Goal: Task Accomplishment & Management: Use online tool/utility

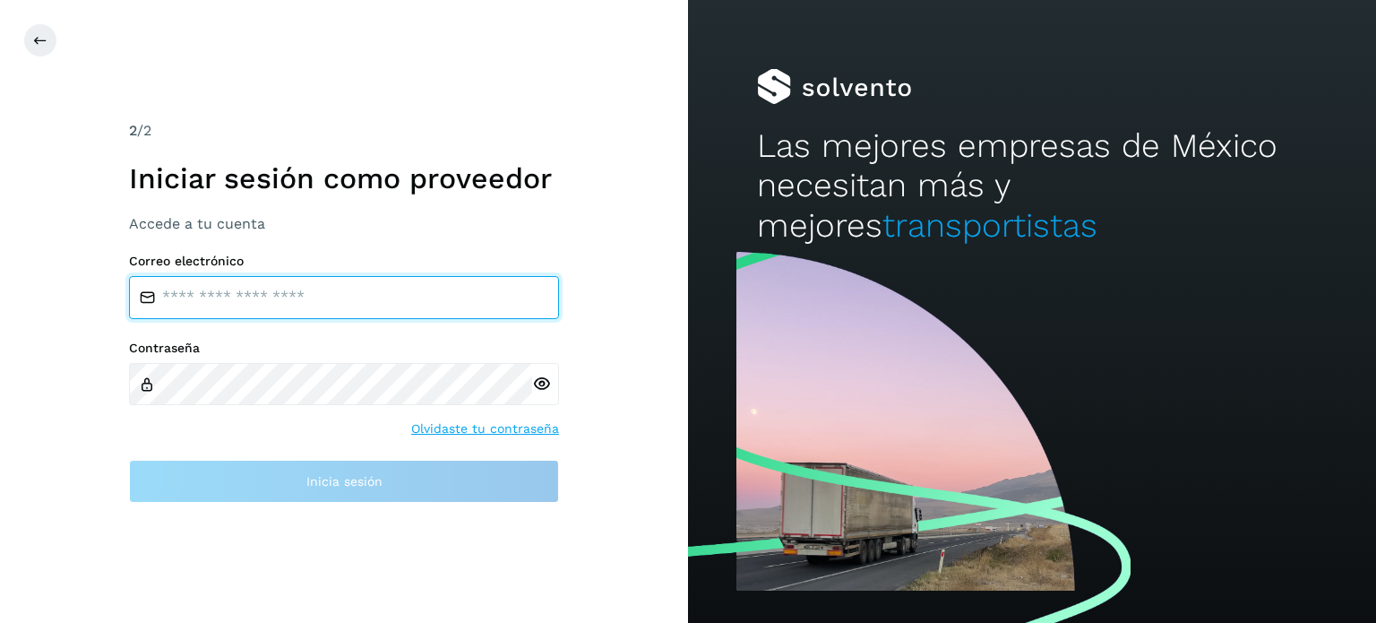
type input "**********"
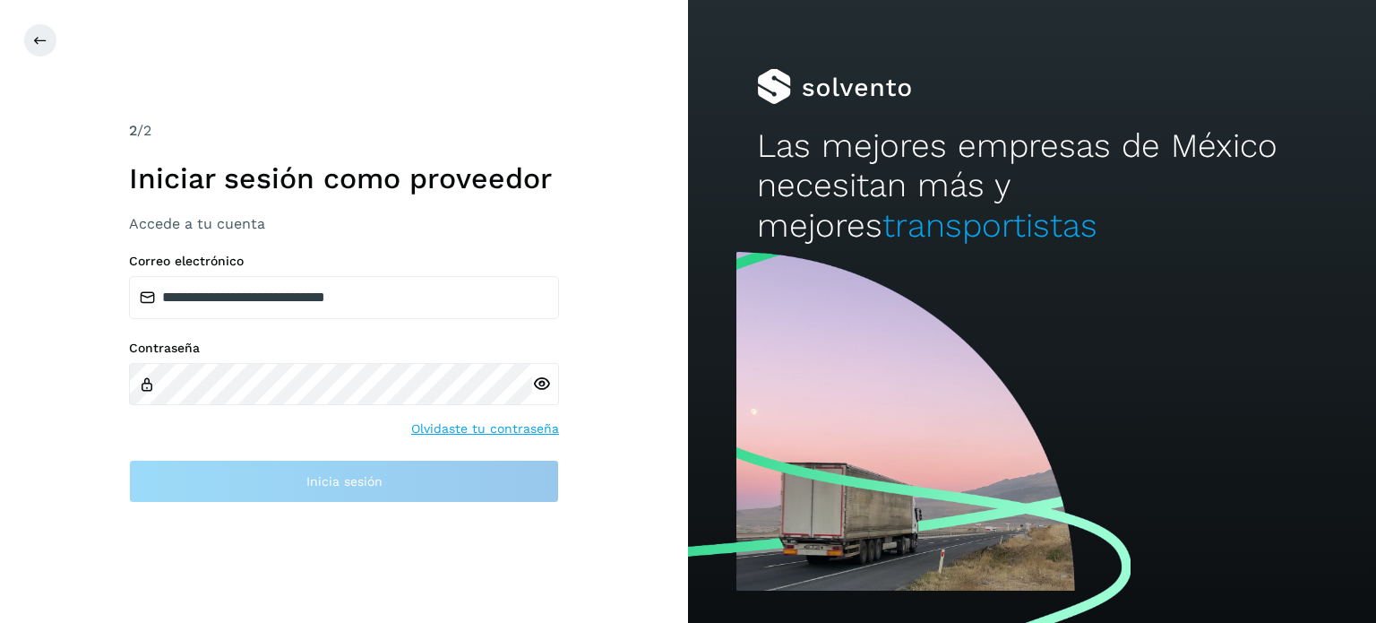
click at [549, 383] on icon at bounding box center [541, 384] width 19 height 19
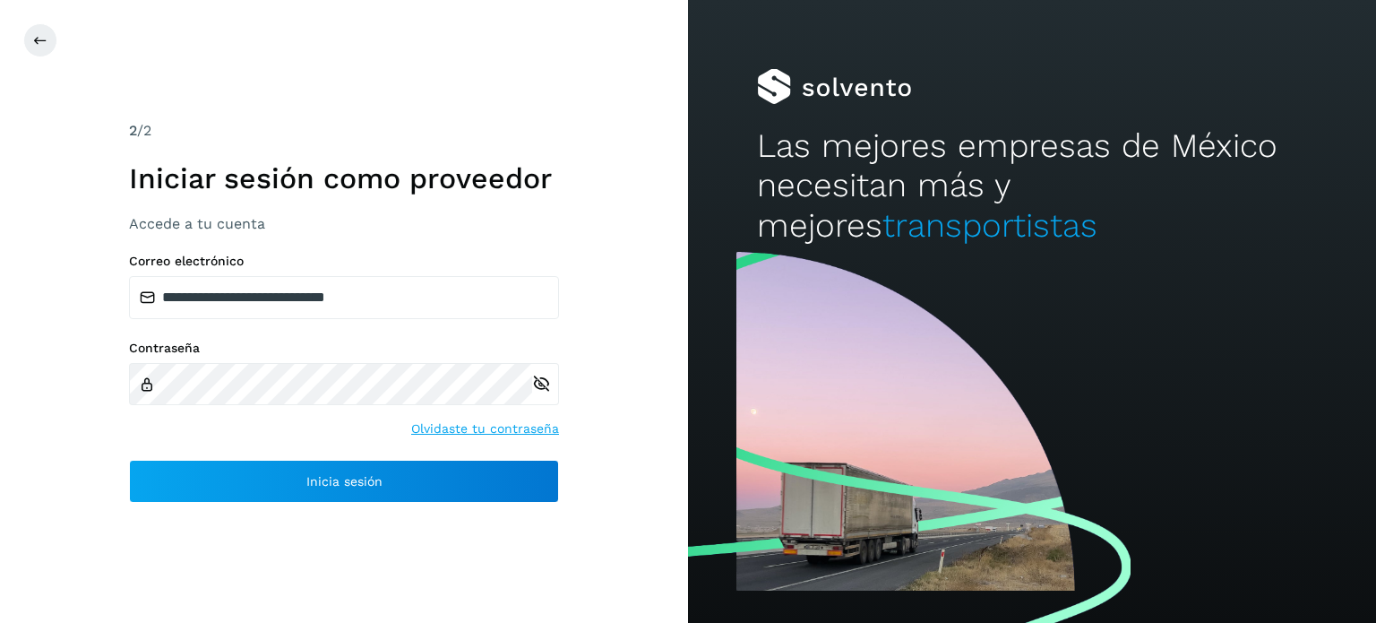
click at [600, 348] on div "**********" at bounding box center [344, 311] width 688 height 623
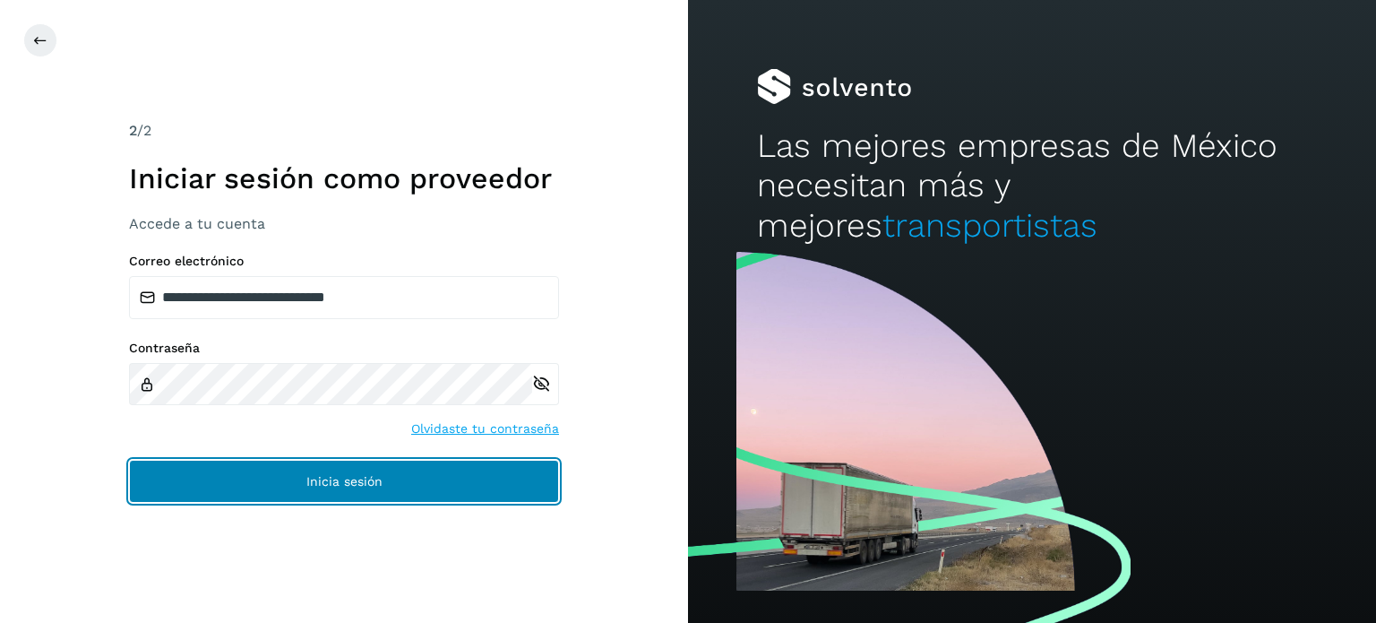
click at [427, 460] on button "Inicia sesión" at bounding box center [344, 481] width 430 height 43
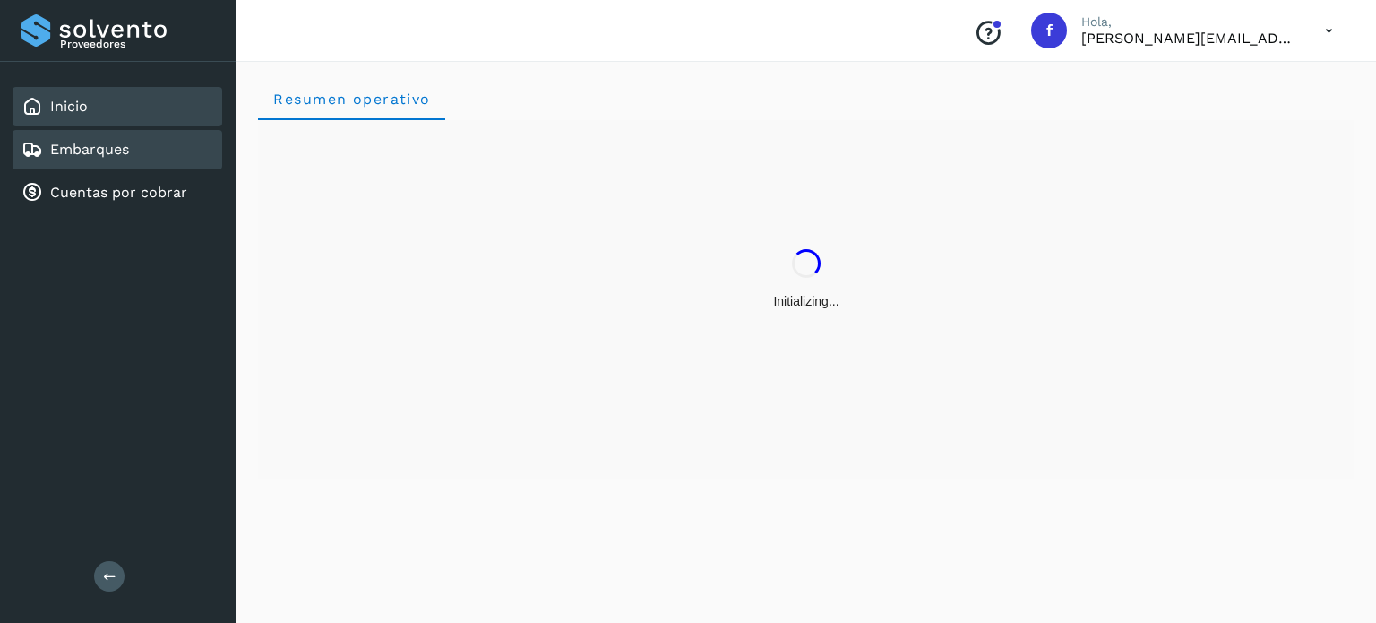
click at [151, 155] on div "Embarques" at bounding box center [118, 149] width 210 height 39
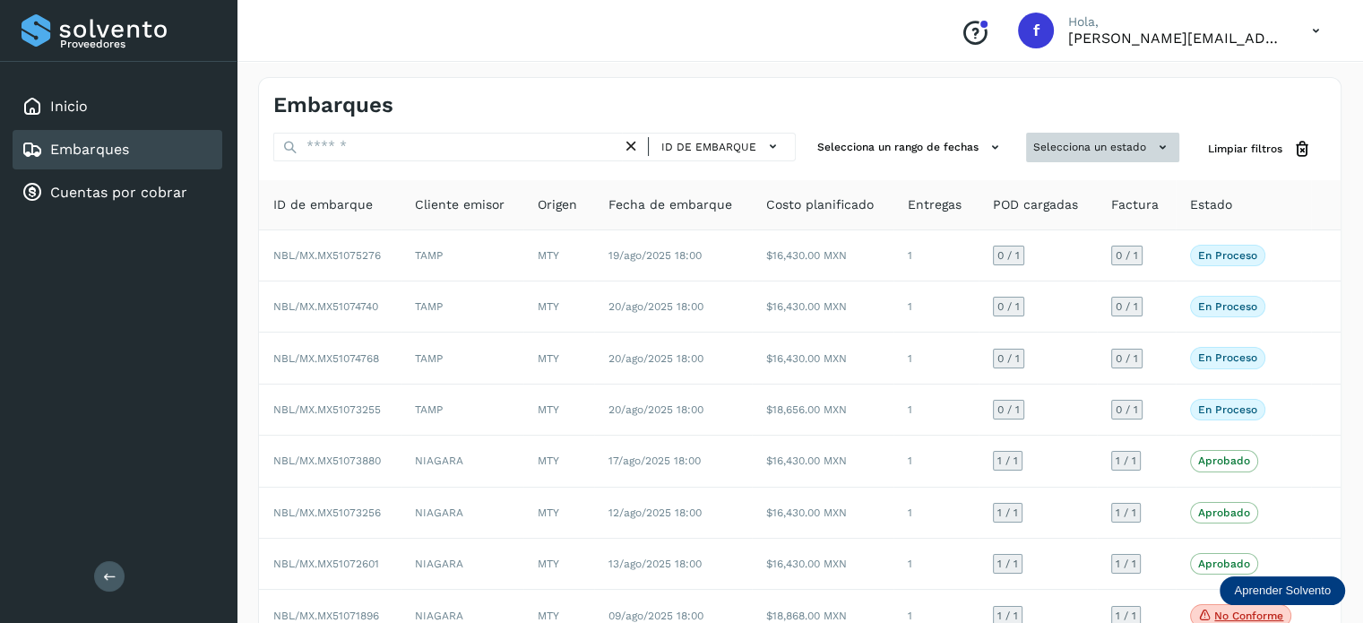
click at [1103, 148] on button "Selecciona un estado" at bounding box center [1102, 148] width 153 height 30
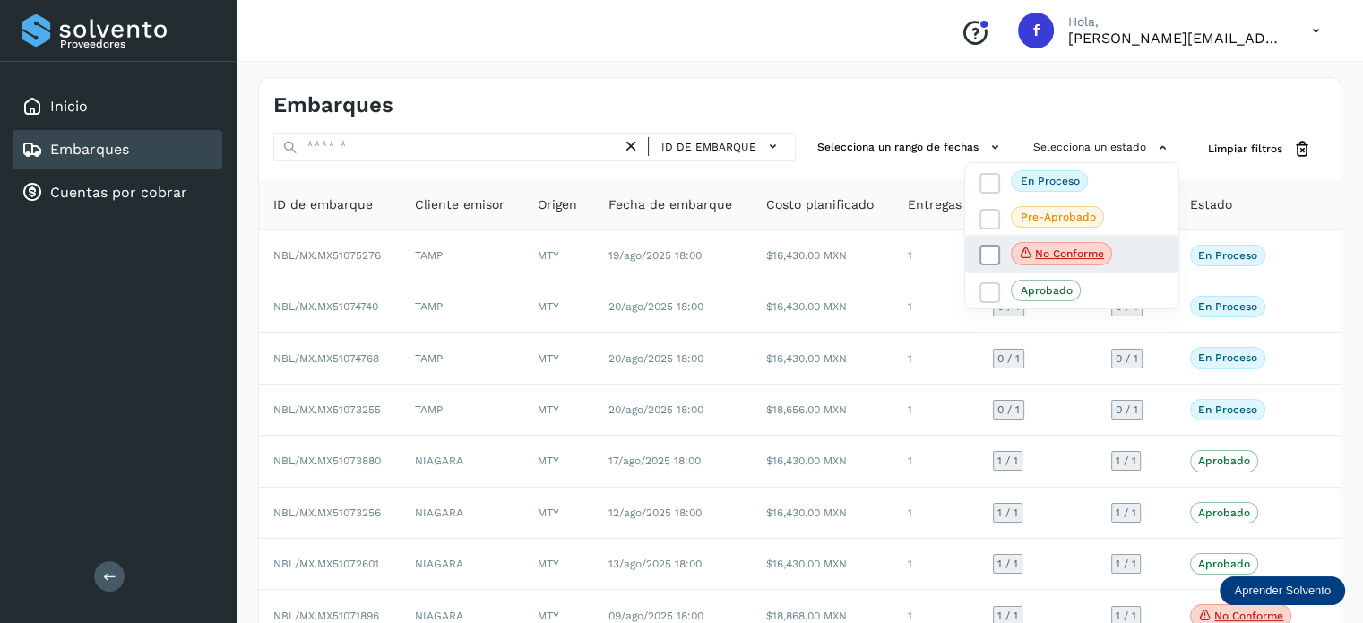
click at [1029, 247] on icon at bounding box center [1026, 253] width 14 height 16
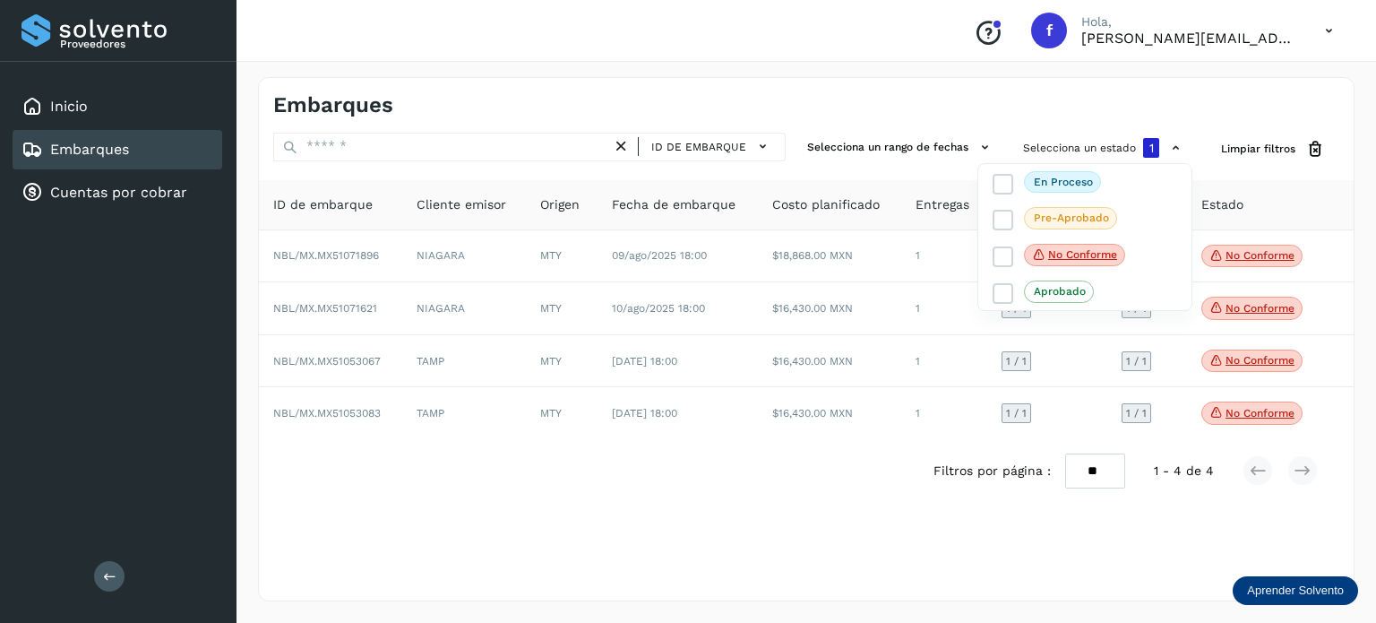
click at [1093, 120] on div at bounding box center [688, 311] width 1376 height 623
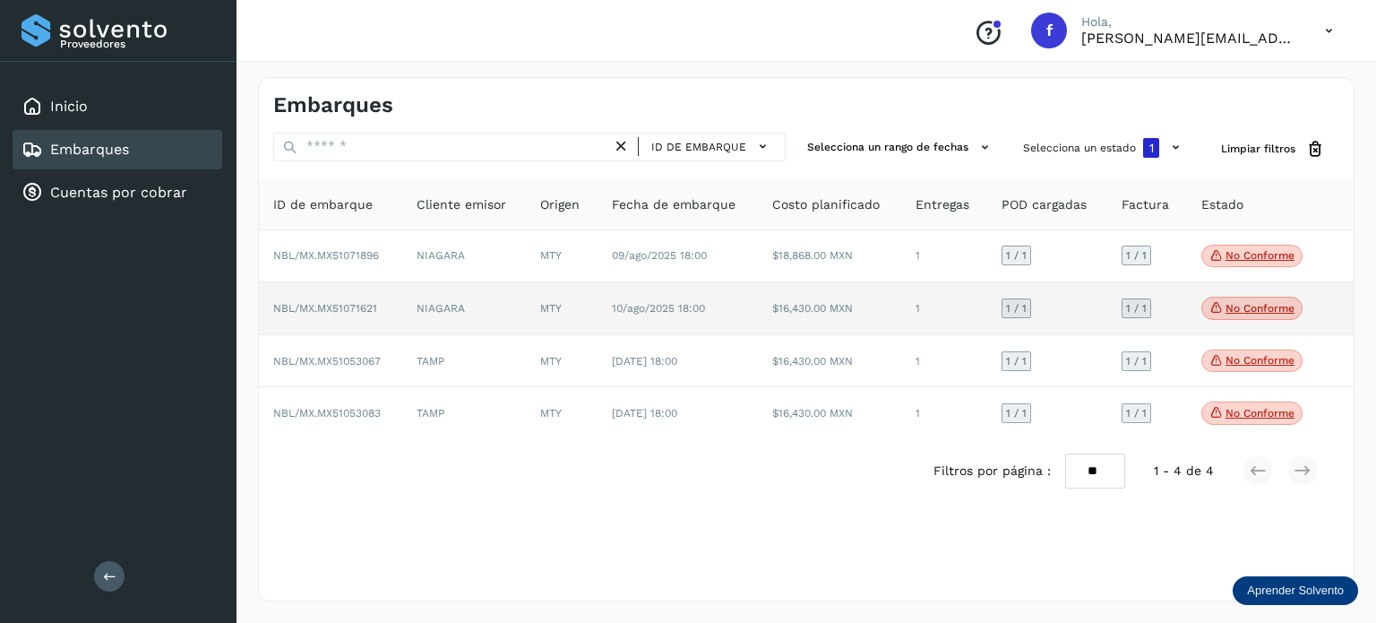
click at [1226, 307] on p "No conforme" at bounding box center [1260, 308] width 69 height 13
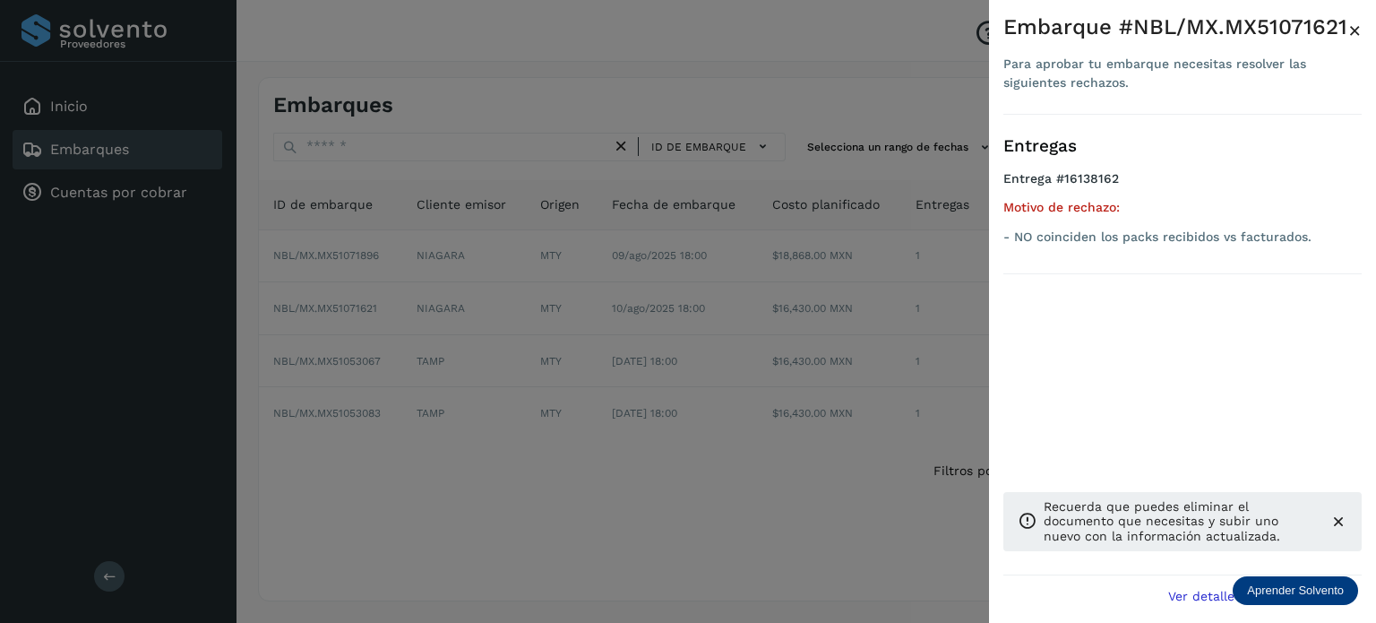
click at [1351, 27] on span "×" at bounding box center [1354, 30] width 13 height 25
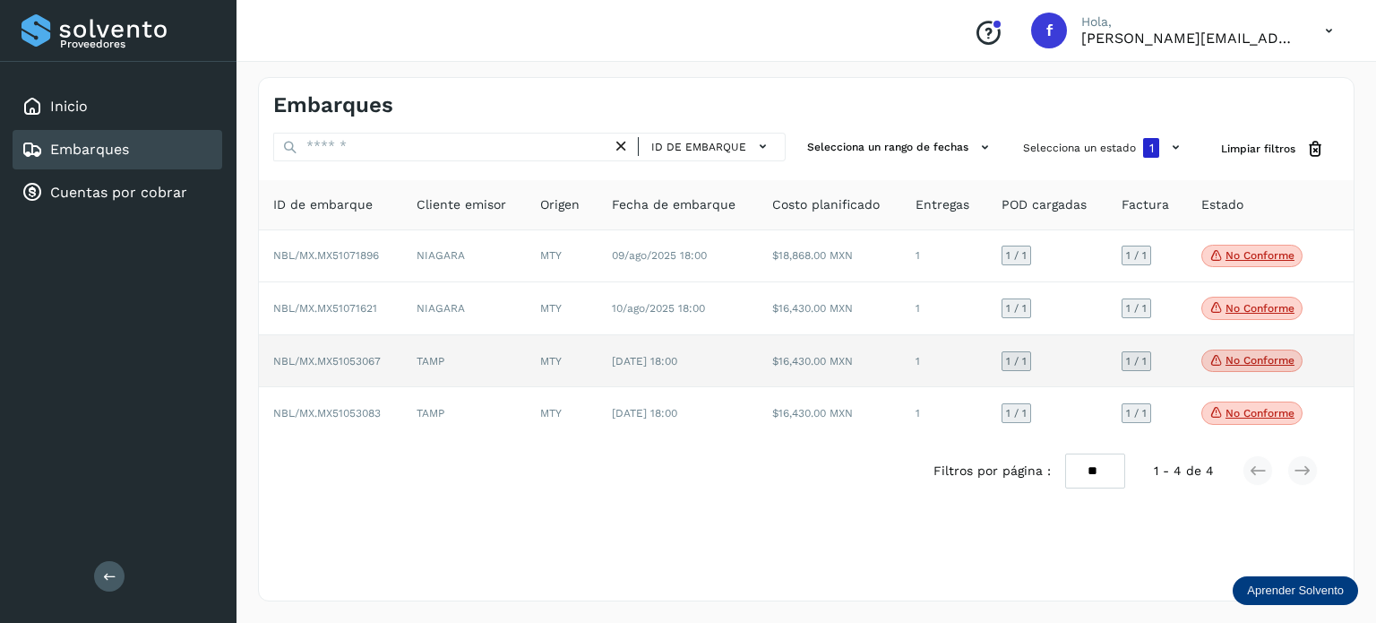
click at [1259, 357] on p "No conforme" at bounding box center [1260, 360] width 69 height 13
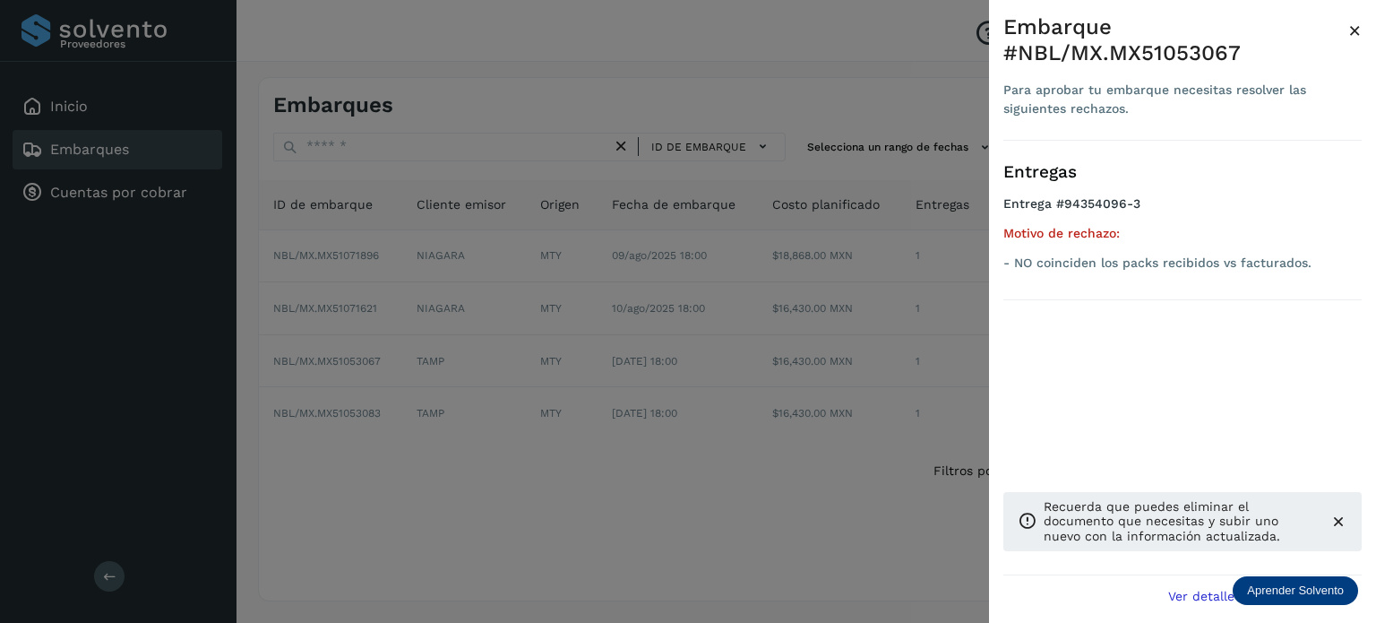
click at [1350, 30] on span "×" at bounding box center [1354, 30] width 13 height 25
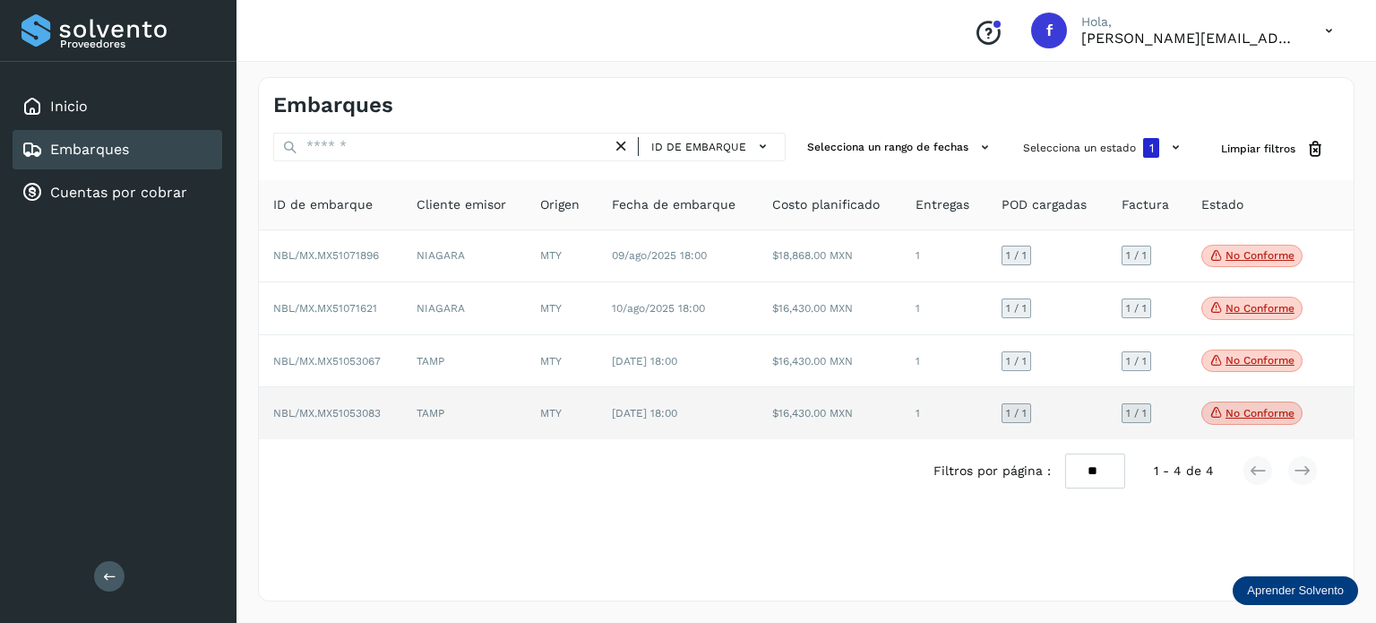
click at [1243, 411] on p "No conforme" at bounding box center [1260, 413] width 69 height 13
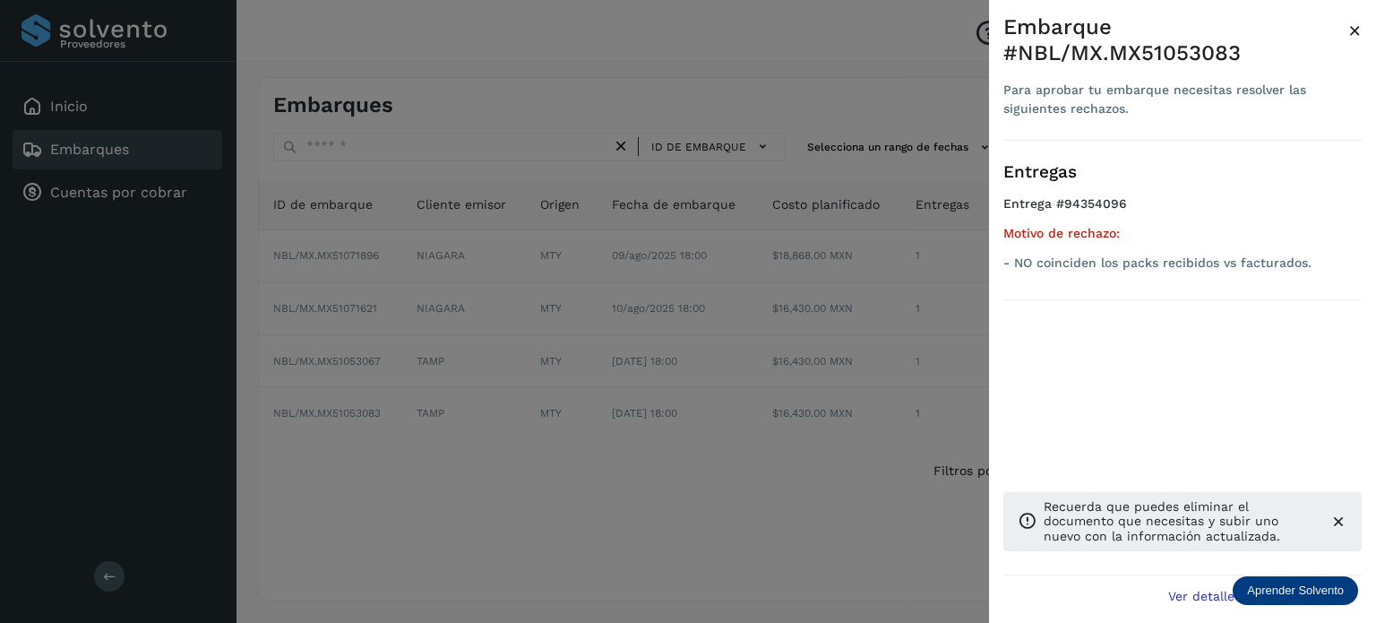
click at [1353, 28] on span "×" at bounding box center [1354, 30] width 13 height 25
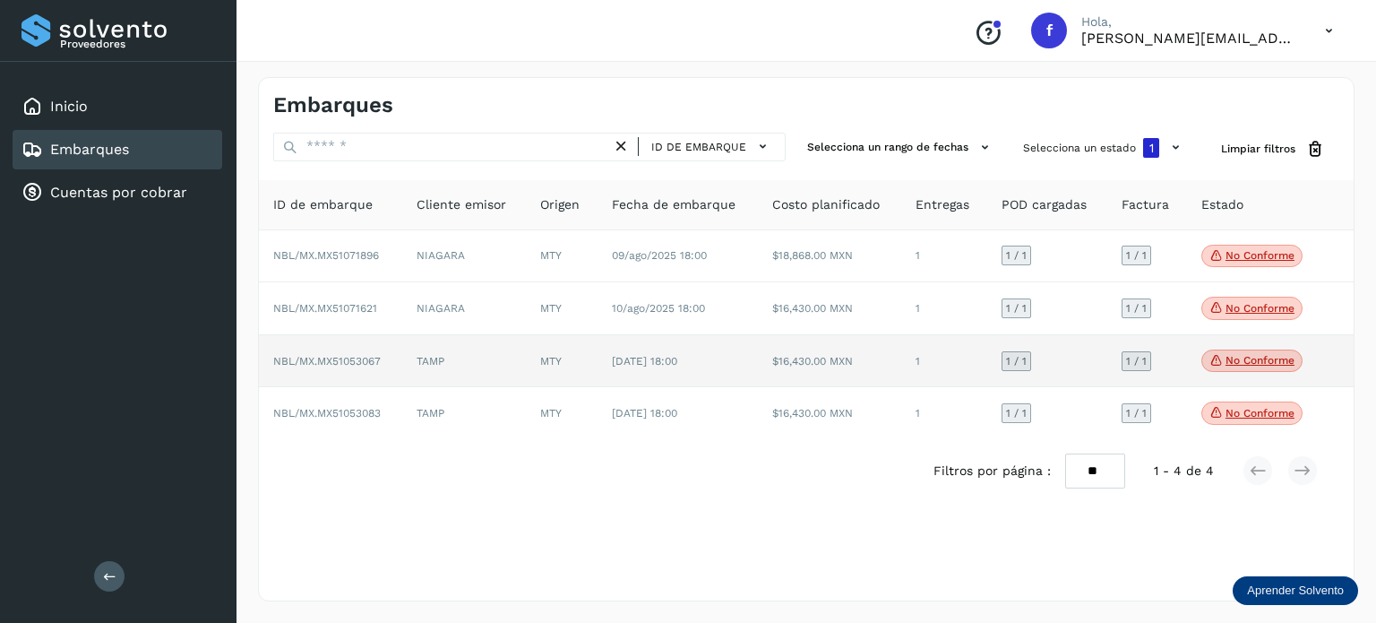
click at [1261, 356] on p "No conforme" at bounding box center [1260, 360] width 69 height 13
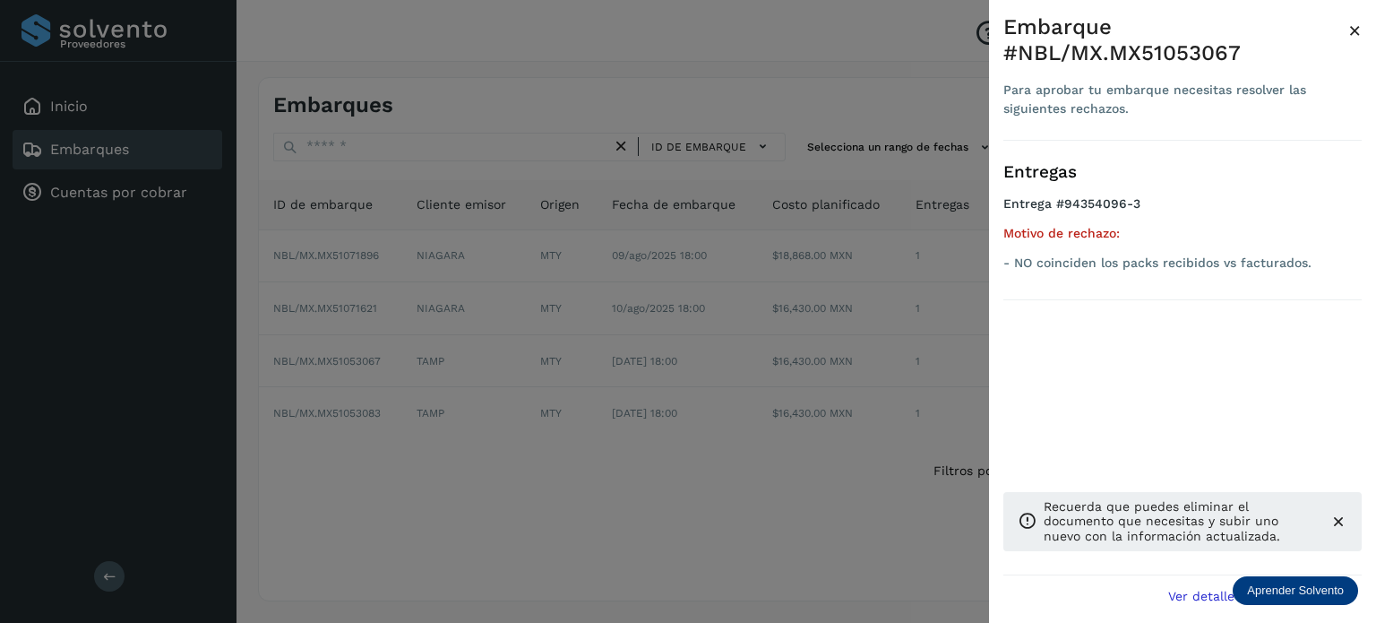
click at [1346, 30] on div "Embarque #NBL/MX.MX51053067" at bounding box center [1175, 40] width 345 height 52
click at [1348, 31] on span "×" at bounding box center [1354, 30] width 13 height 25
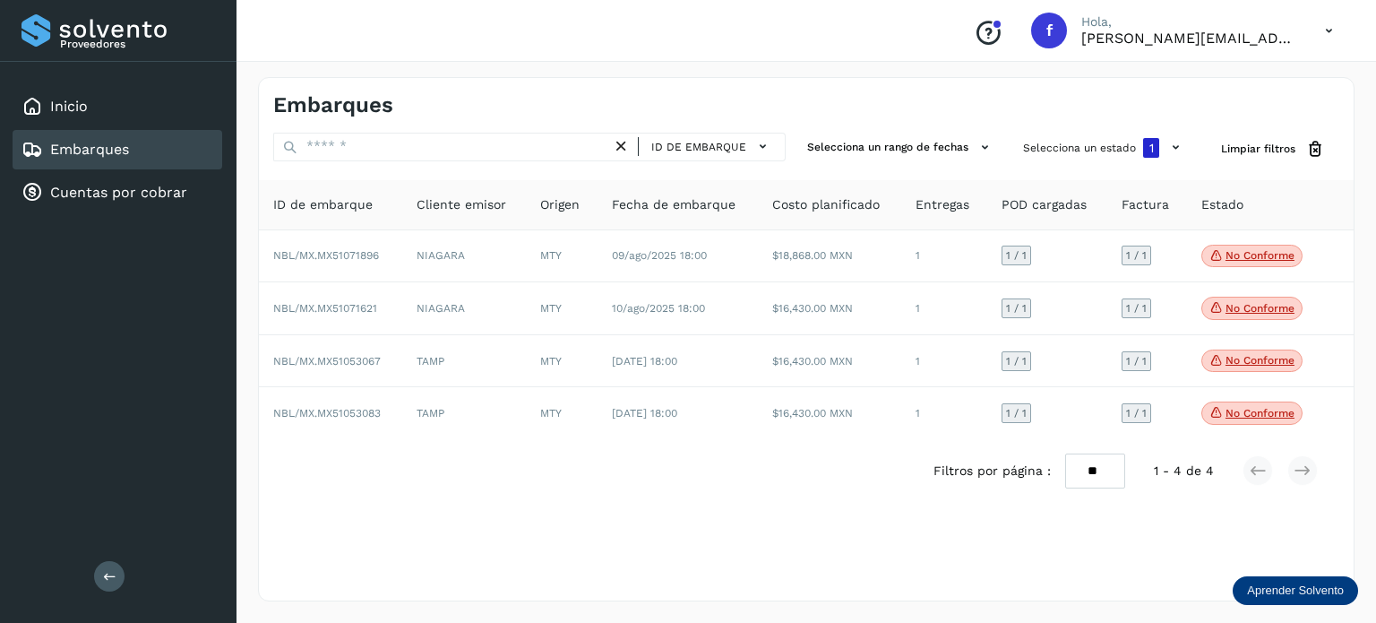
click at [728, 479] on div "Filtros por página : ** ** ** 1 - 4 de 4" at bounding box center [806, 471] width 1095 height 64
click at [1123, 156] on button "Selecciona un estado 1" at bounding box center [1104, 148] width 176 height 30
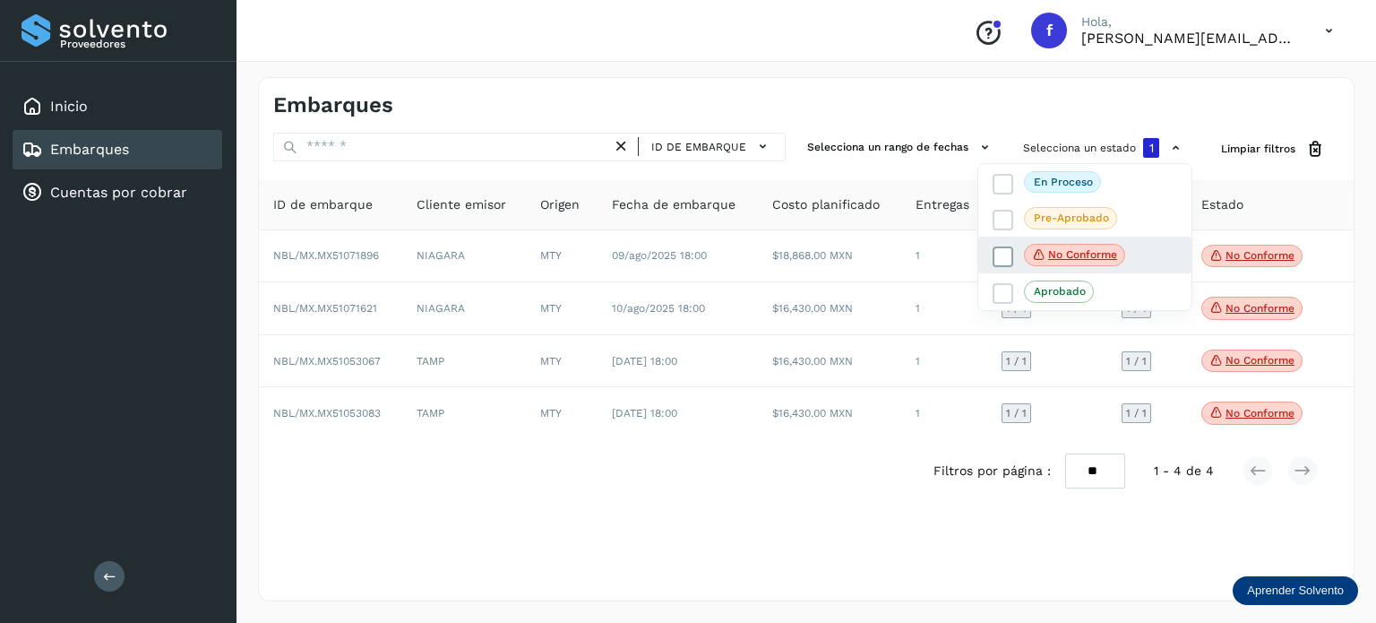
click at [1006, 252] on icon at bounding box center [1003, 256] width 18 height 18
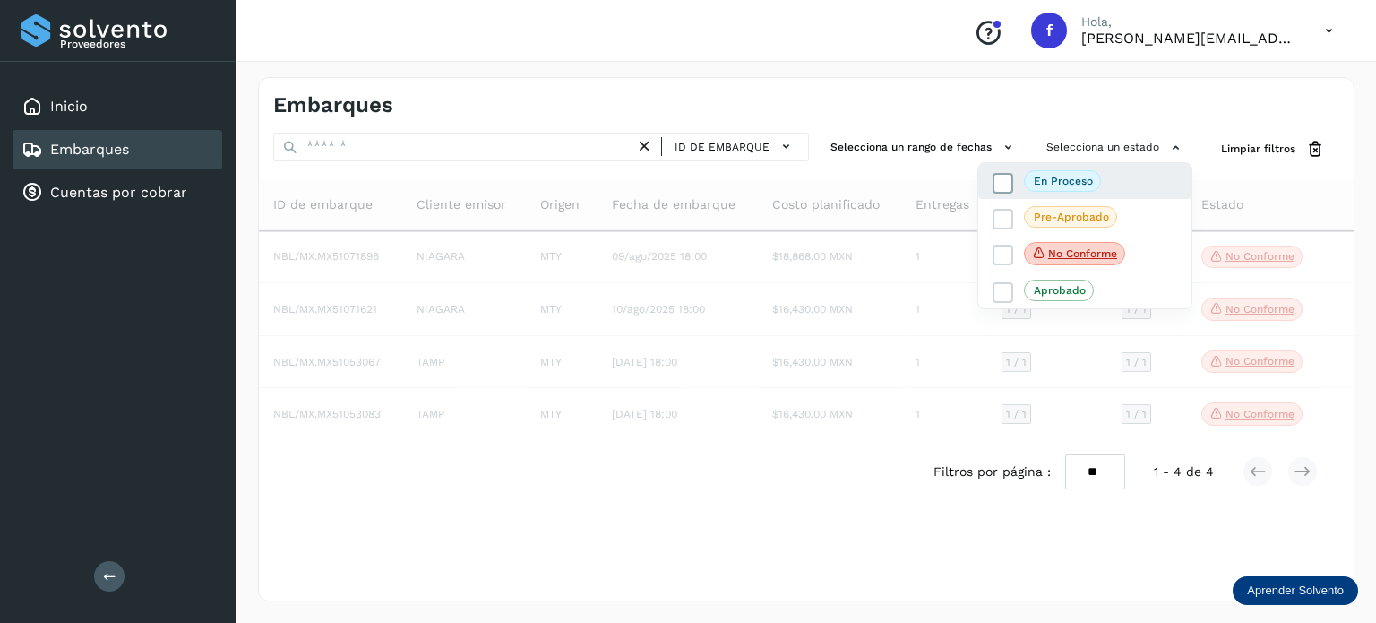
click at [1035, 185] on p "En proceso" at bounding box center [1063, 181] width 59 height 13
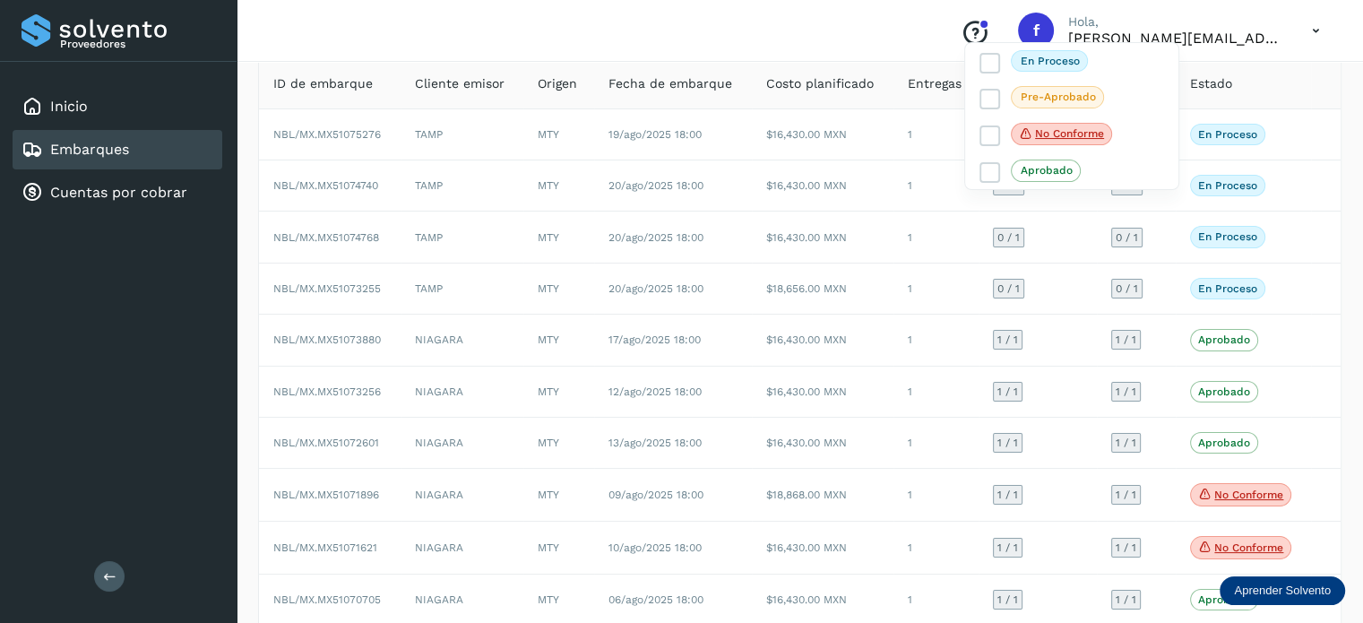
scroll to position [90, 0]
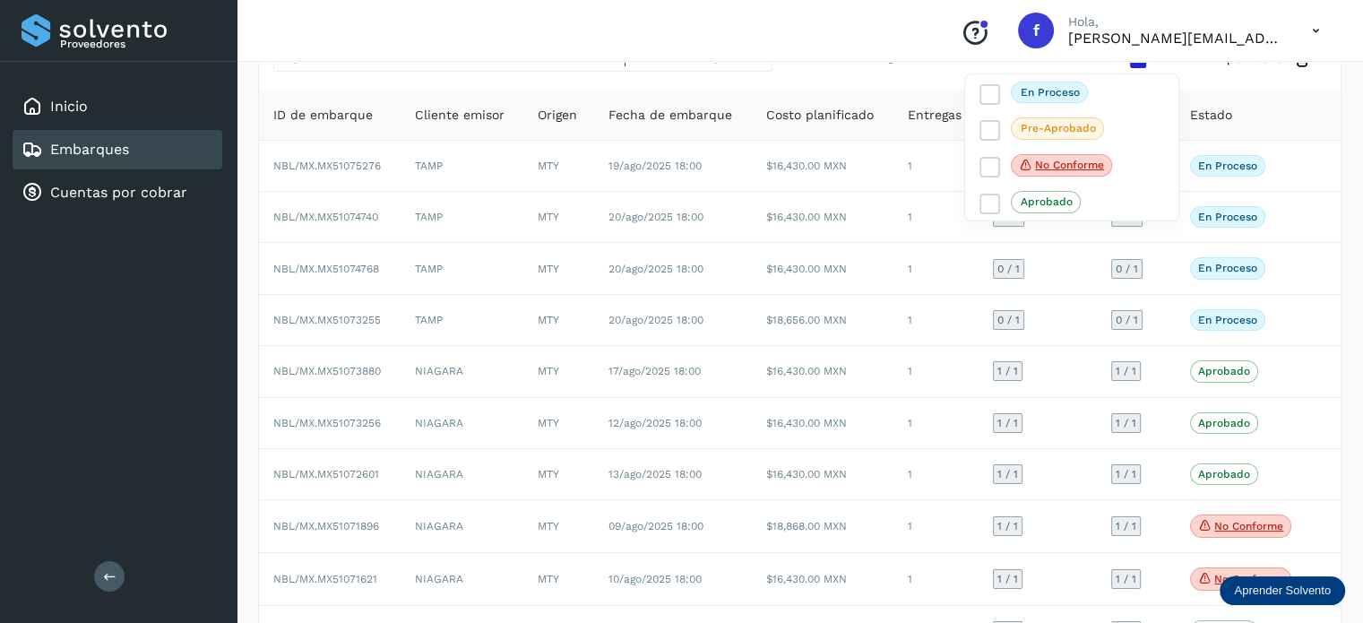
click at [340, 266] on div at bounding box center [681, 311] width 1363 height 623
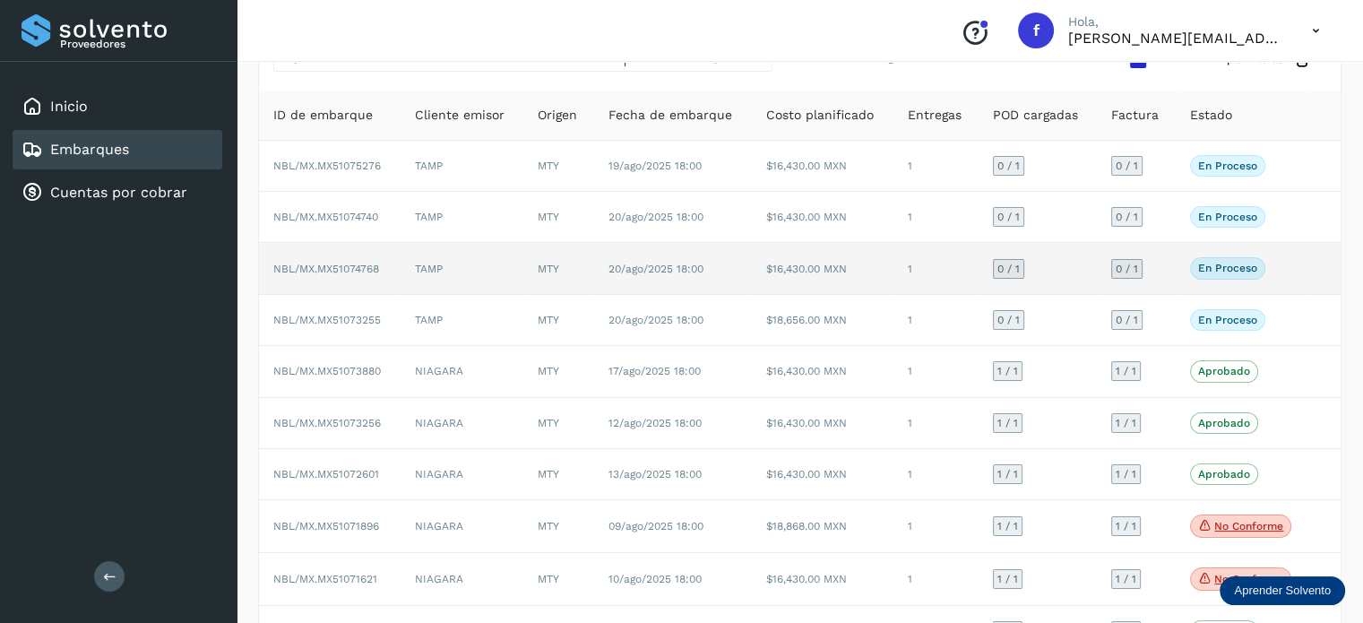
click at [377, 268] on span "NBL/MX.MX51074768" at bounding box center [326, 269] width 106 height 13
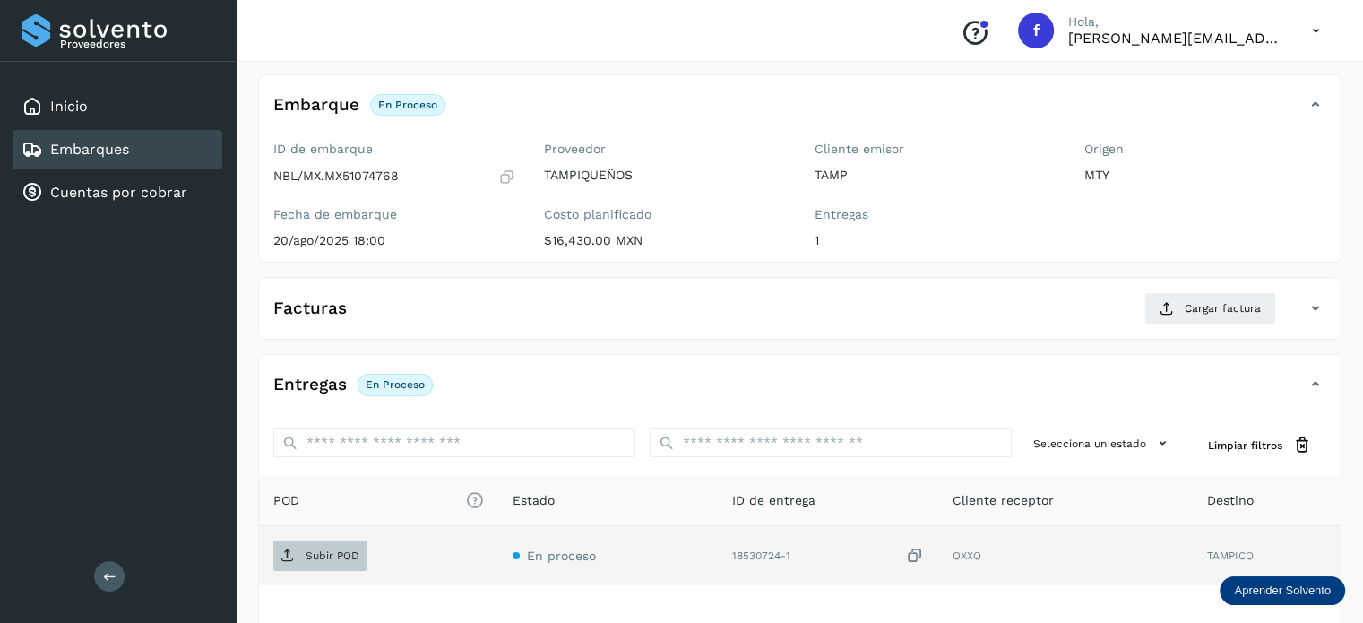
click at [348, 562] on span "Subir POD" at bounding box center [319, 555] width 93 height 29
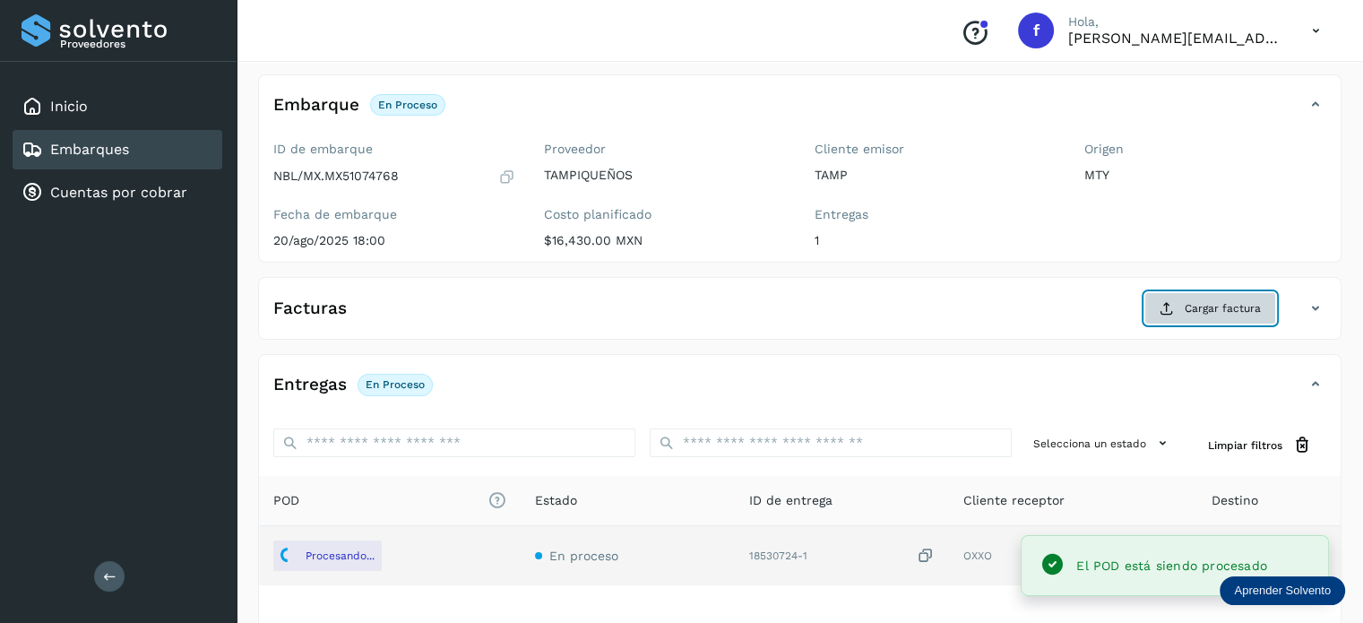
click at [1173, 313] on icon at bounding box center [1166, 308] width 14 height 14
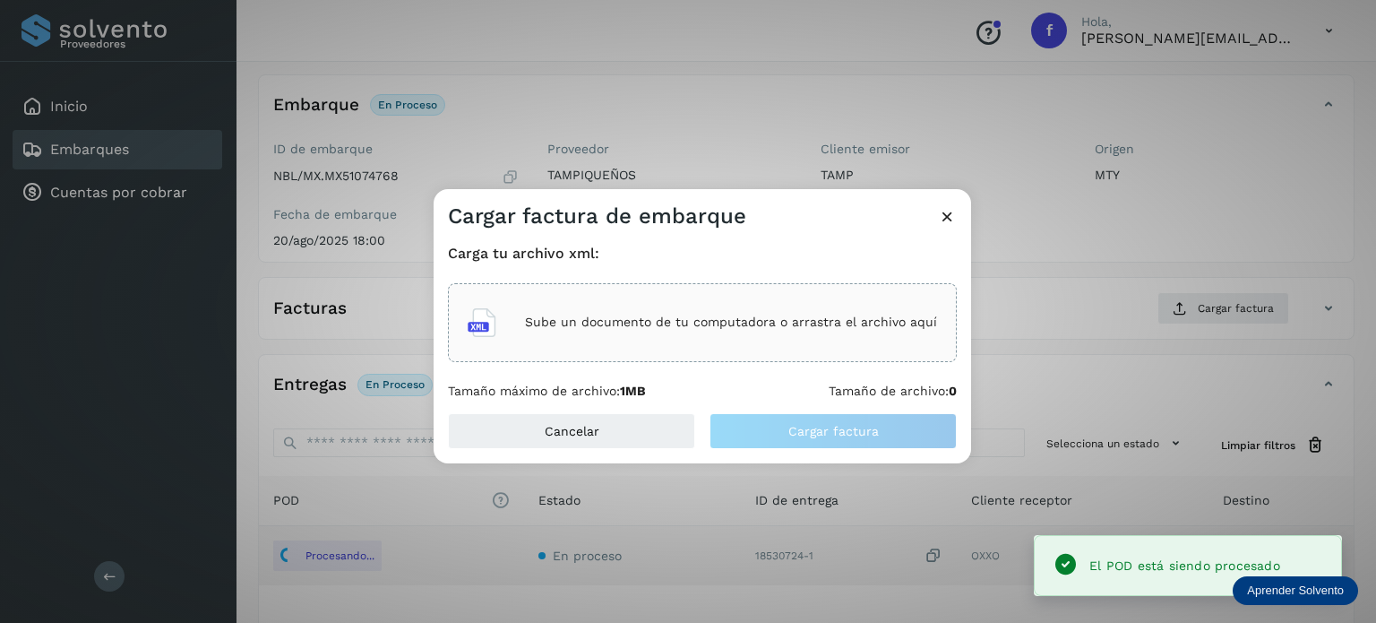
click at [616, 283] on div "Sube un documento de tu computadora o arrastra el archivo aquí" at bounding box center [702, 322] width 509 height 79
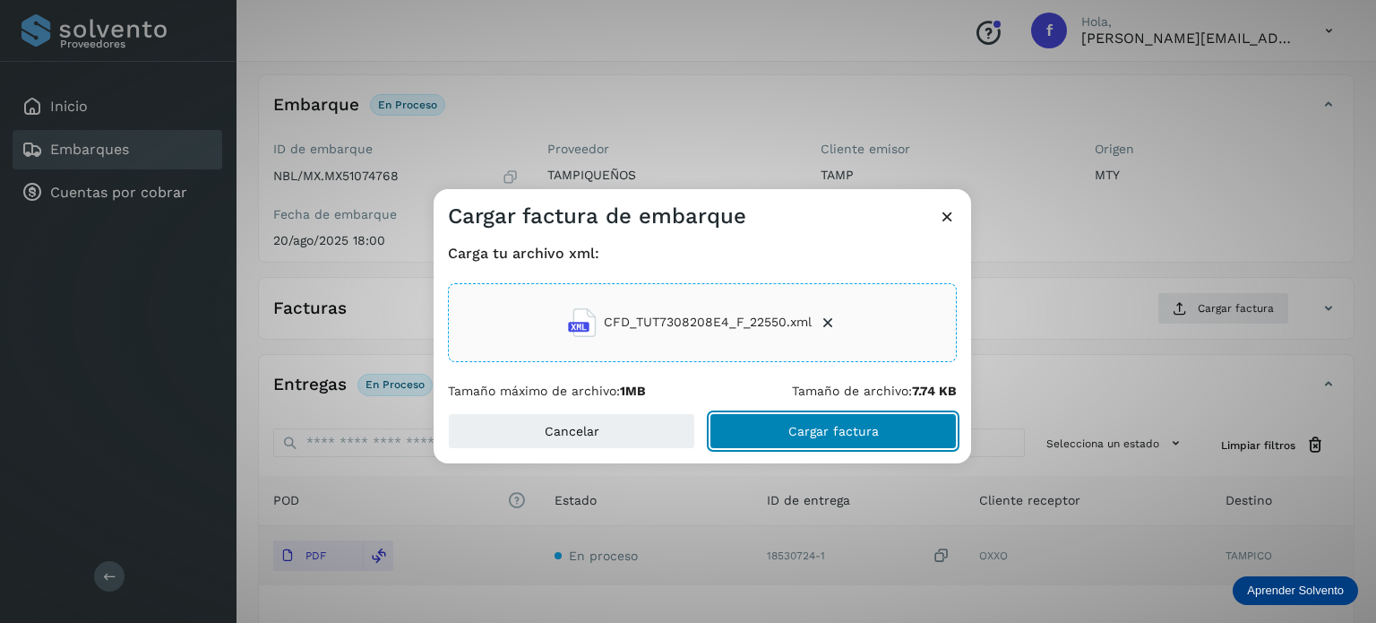
click at [815, 417] on button "Cargar factura" at bounding box center [833, 431] width 247 height 36
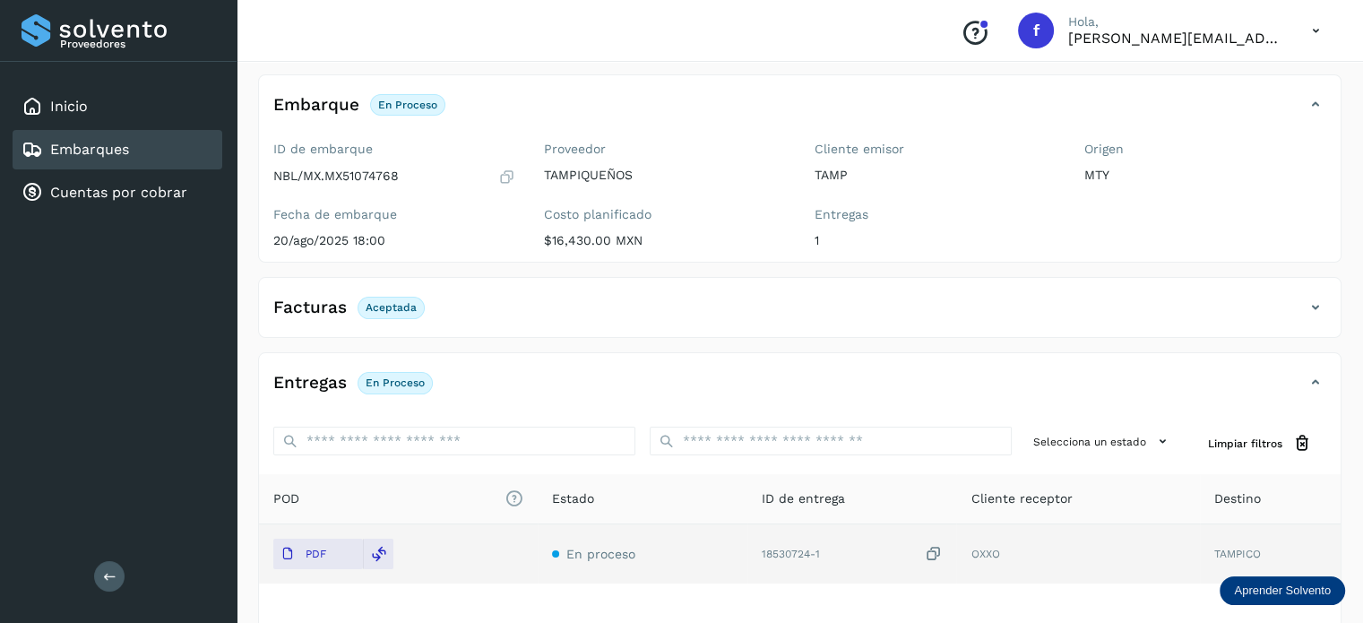
click at [142, 158] on div "Embarques" at bounding box center [118, 149] width 210 height 39
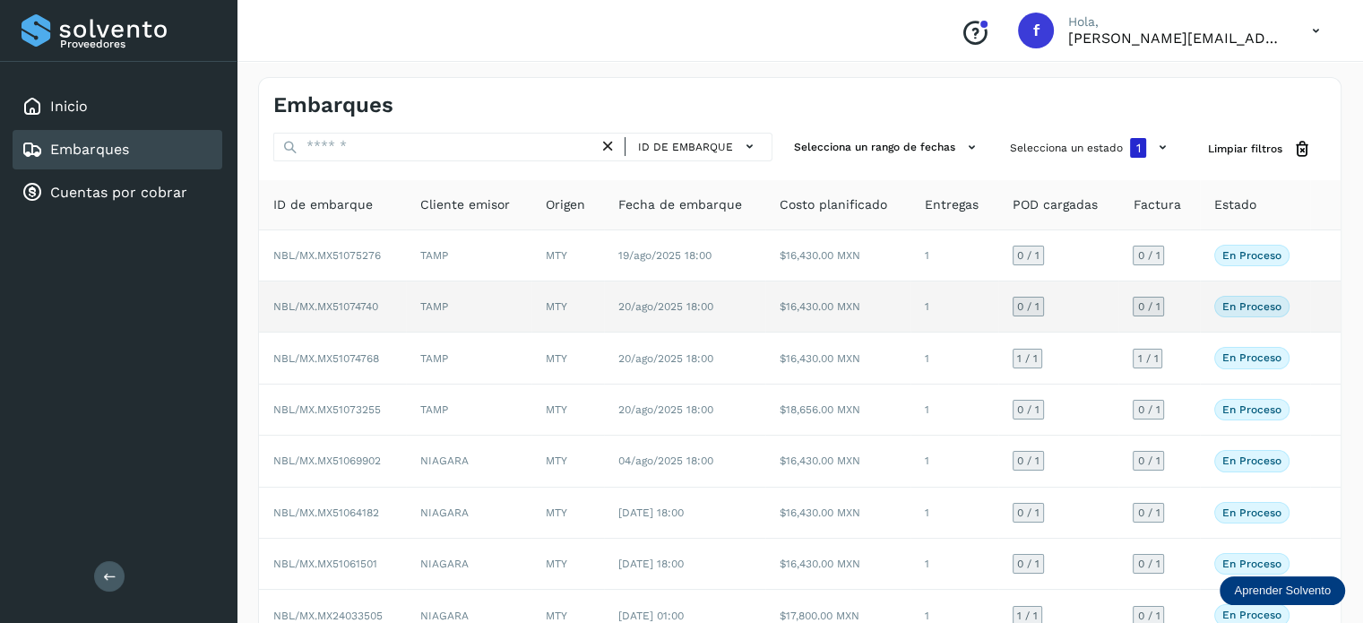
click at [364, 311] on span "NBL/MX.MX51074740" at bounding box center [325, 306] width 105 height 13
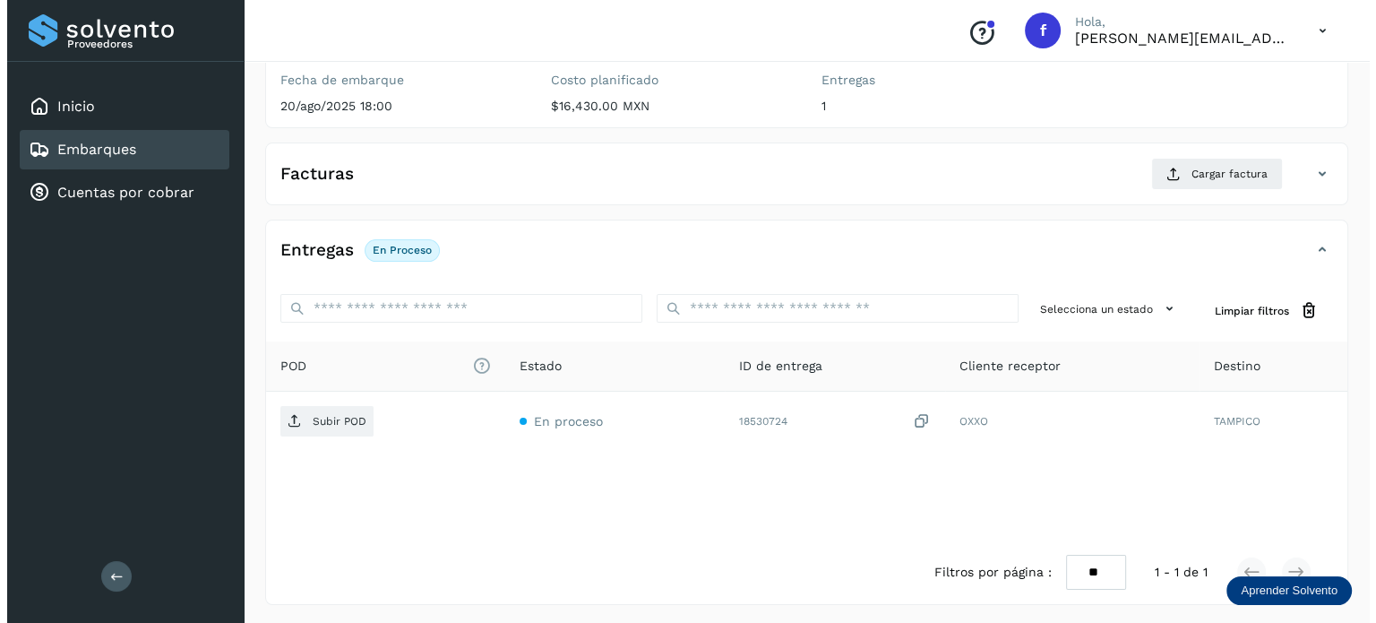
scroll to position [226, 0]
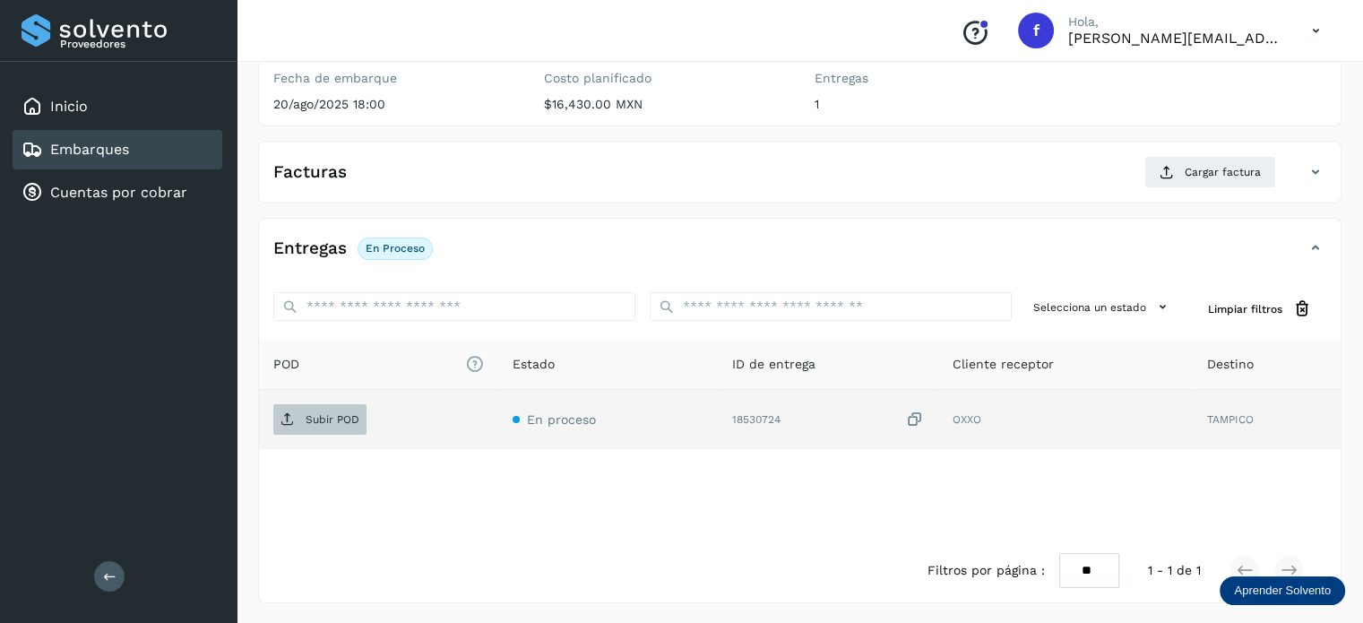
click at [340, 424] on span "Subir POD" at bounding box center [319, 419] width 93 height 29
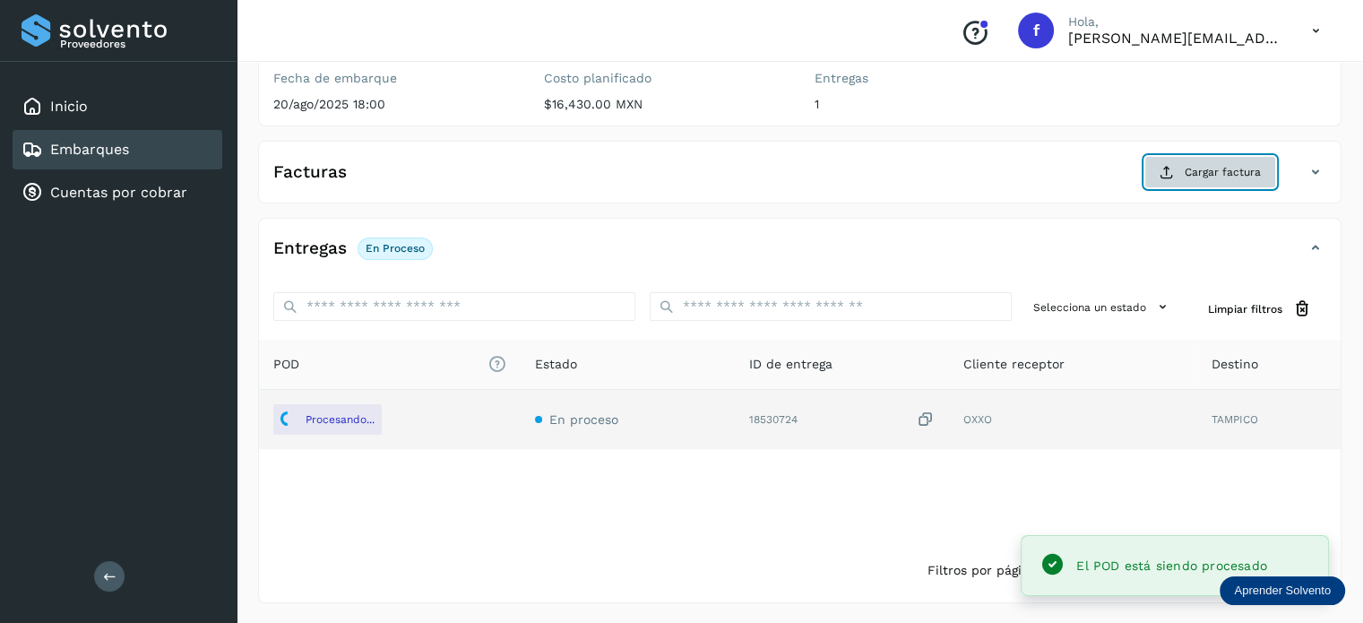
click at [1227, 178] on span "Cargar factura" at bounding box center [1222, 172] width 76 height 16
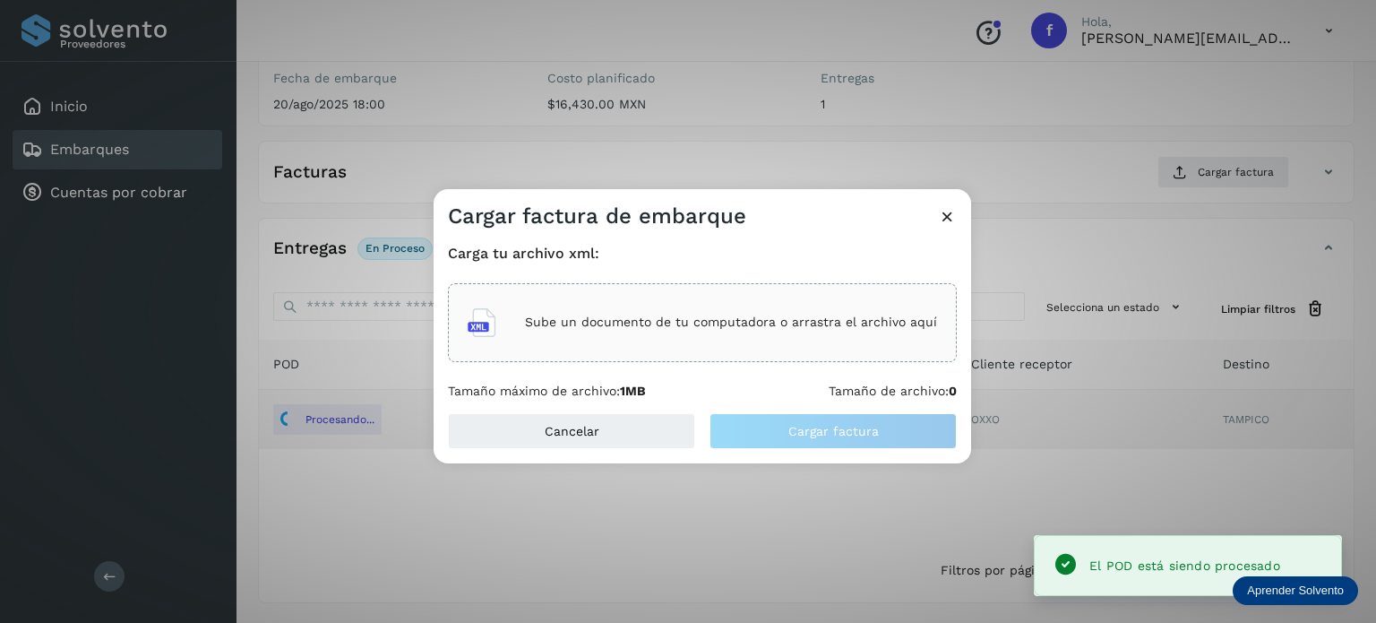
click at [692, 322] on p "Sube un documento de tu computadora o arrastra el archivo aquí" at bounding box center [731, 321] width 412 height 15
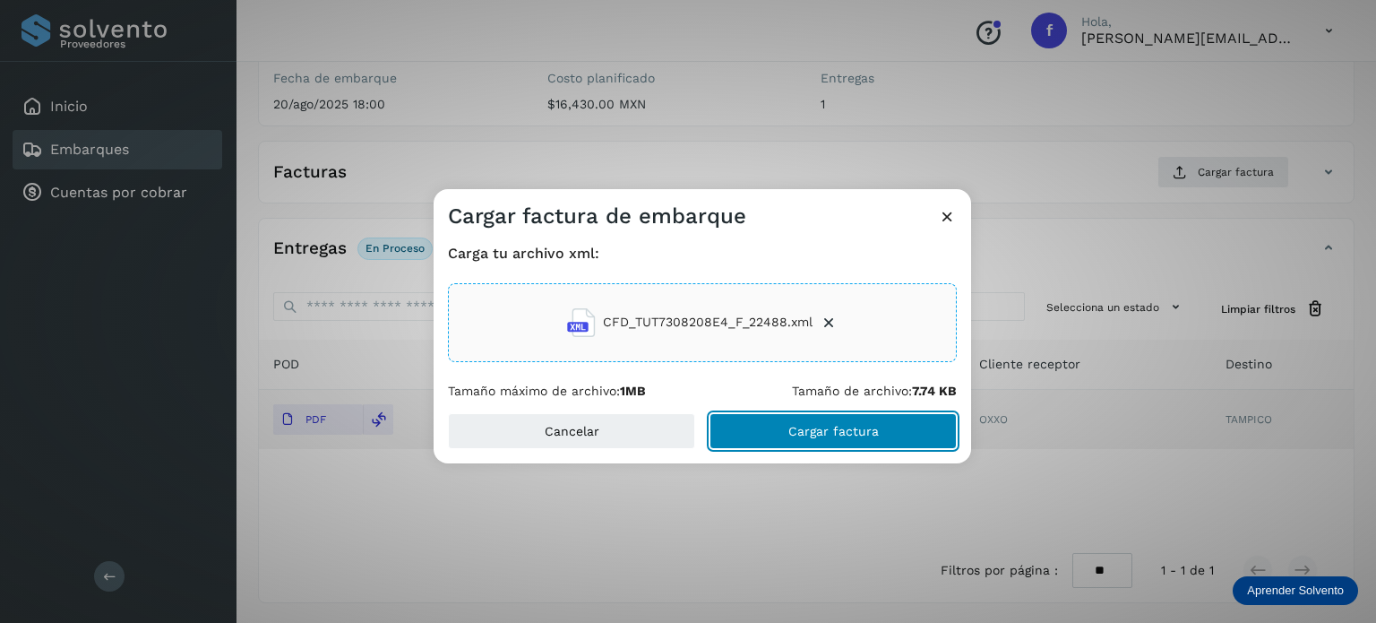
click at [887, 426] on button "Cargar factura" at bounding box center [833, 431] width 247 height 36
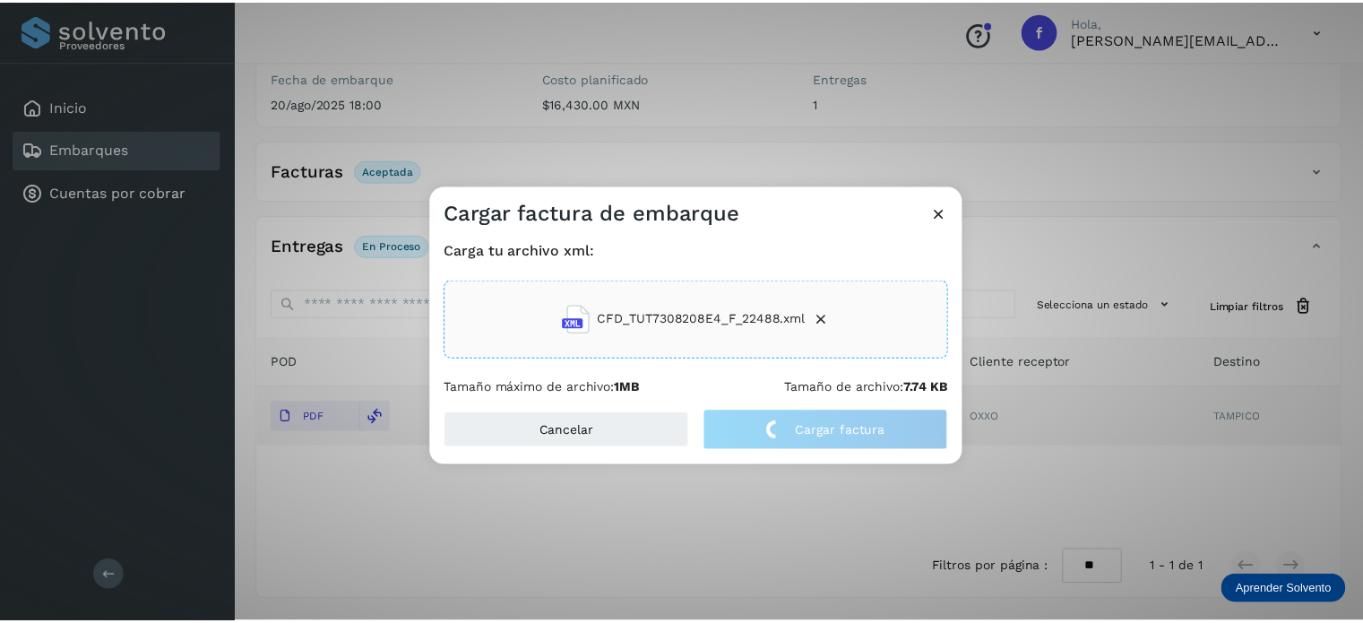
scroll to position [224, 0]
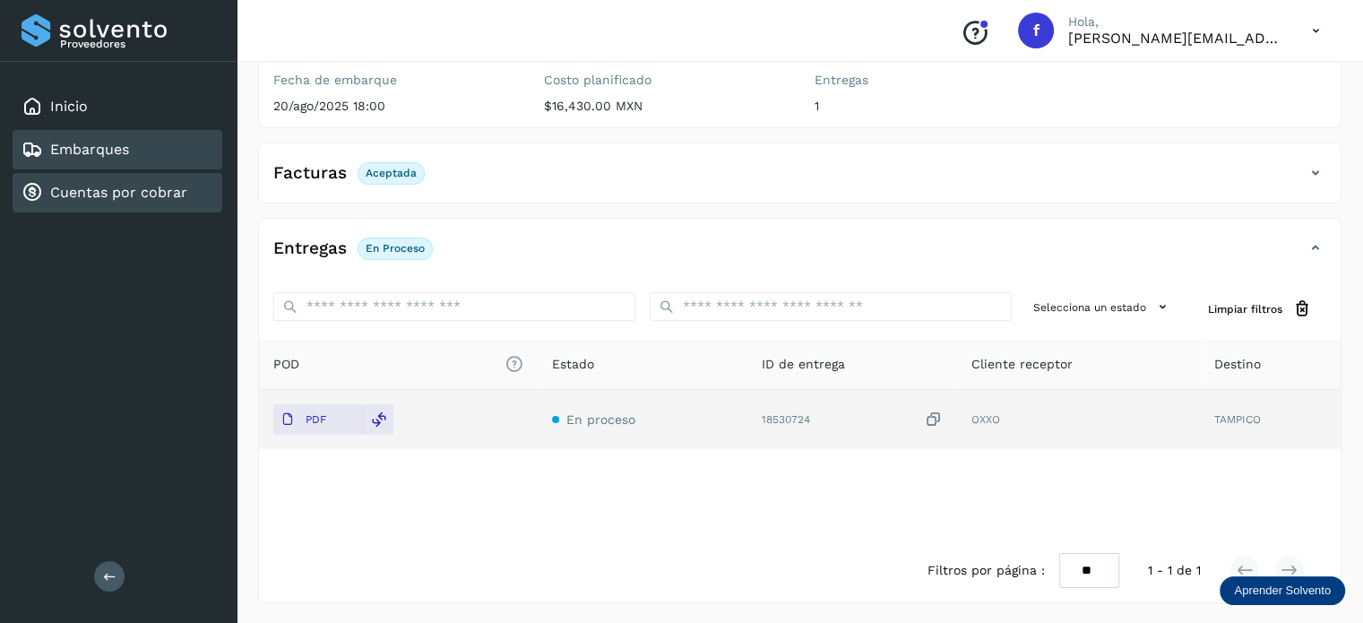
click at [131, 195] on link "Cuentas por cobrar" at bounding box center [118, 192] width 137 height 17
click at [141, 159] on div "Embarques" at bounding box center [118, 149] width 210 height 39
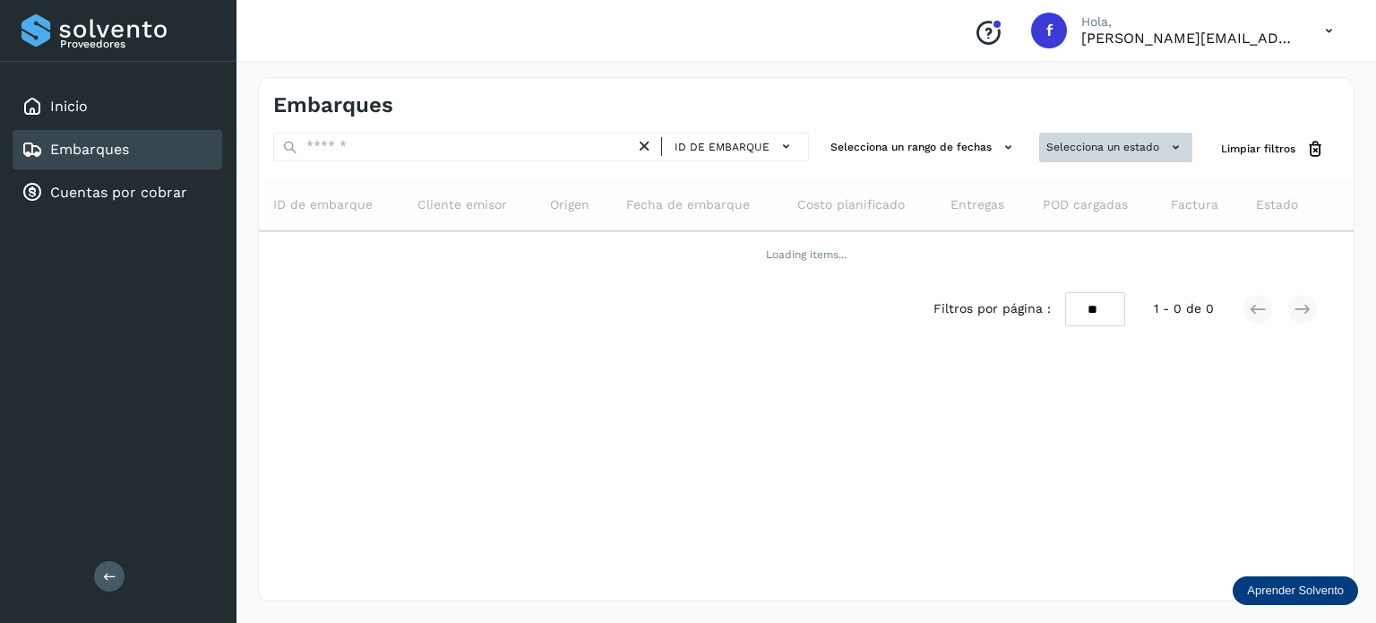
click at [1140, 151] on button "Selecciona un estado" at bounding box center [1115, 148] width 153 height 30
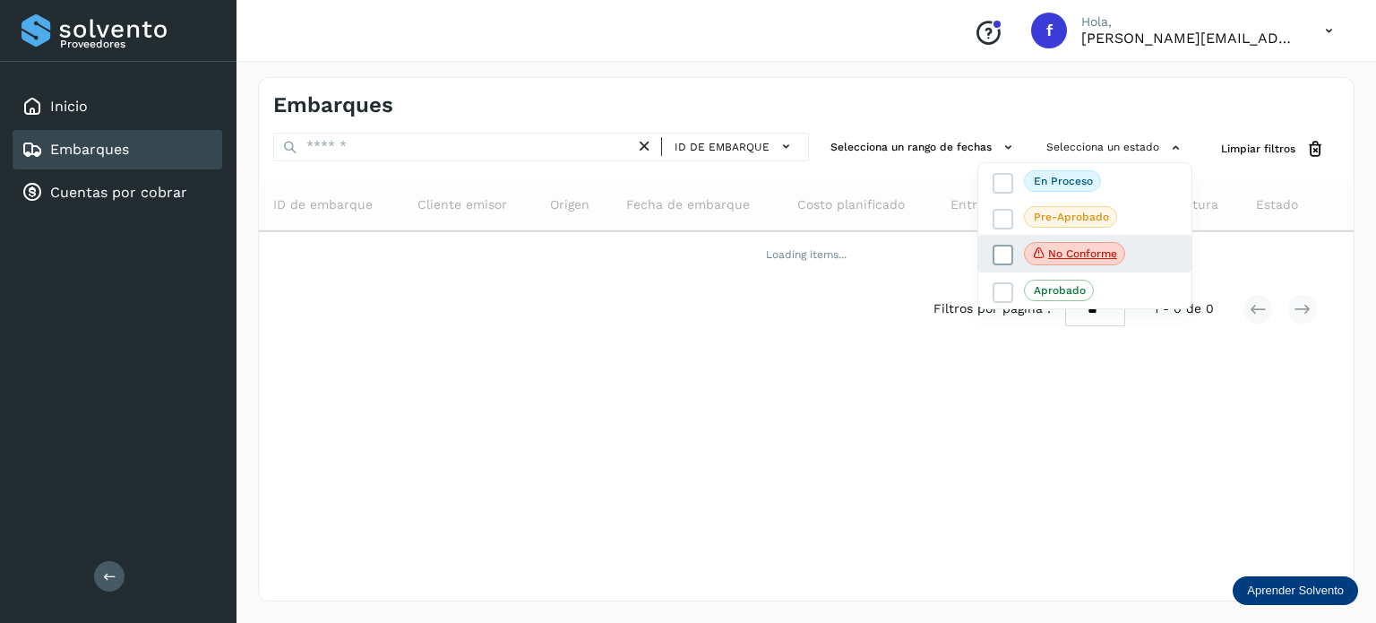
click at [1043, 244] on span "No conforme" at bounding box center [1074, 253] width 101 height 23
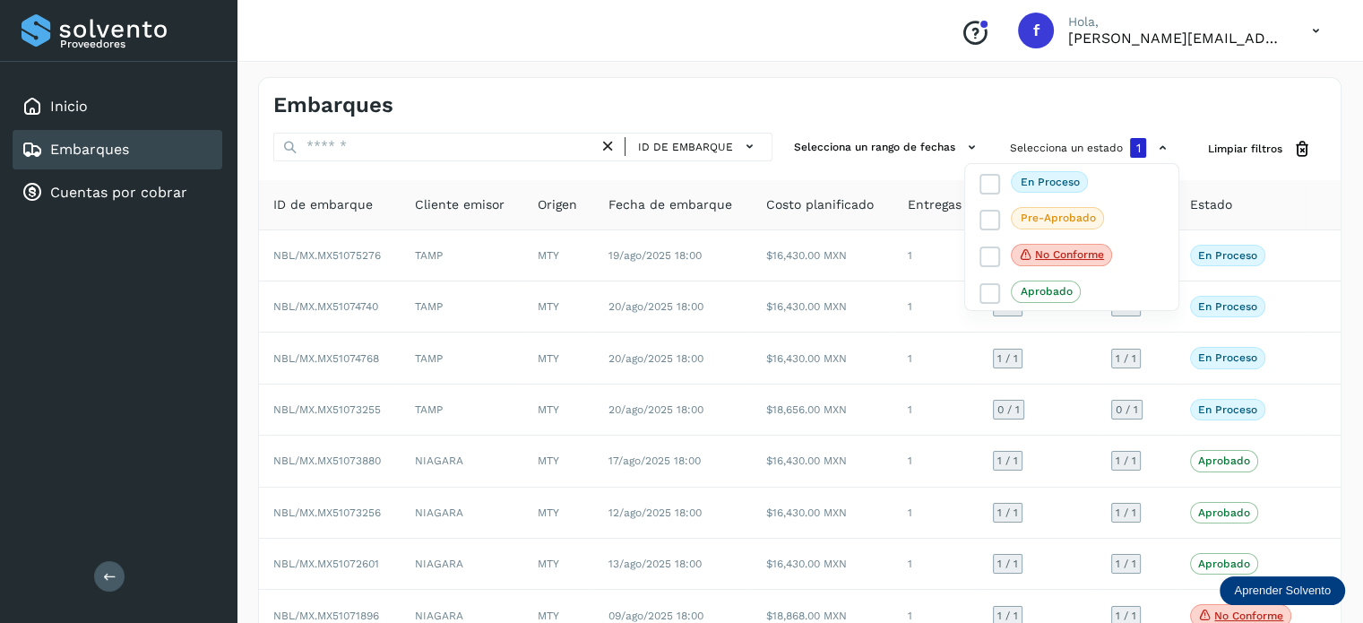
click at [1006, 103] on div at bounding box center [681, 311] width 1363 height 623
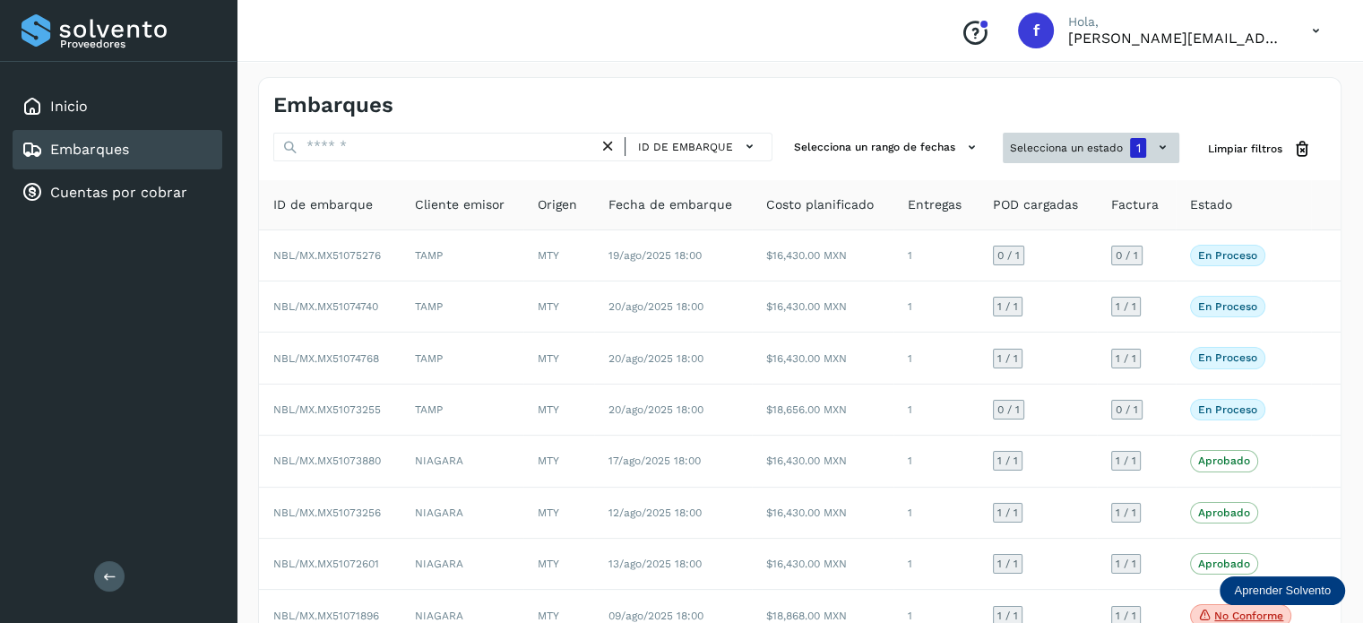
click at [1097, 140] on button "Selecciona un estado 1" at bounding box center [1091, 148] width 176 height 30
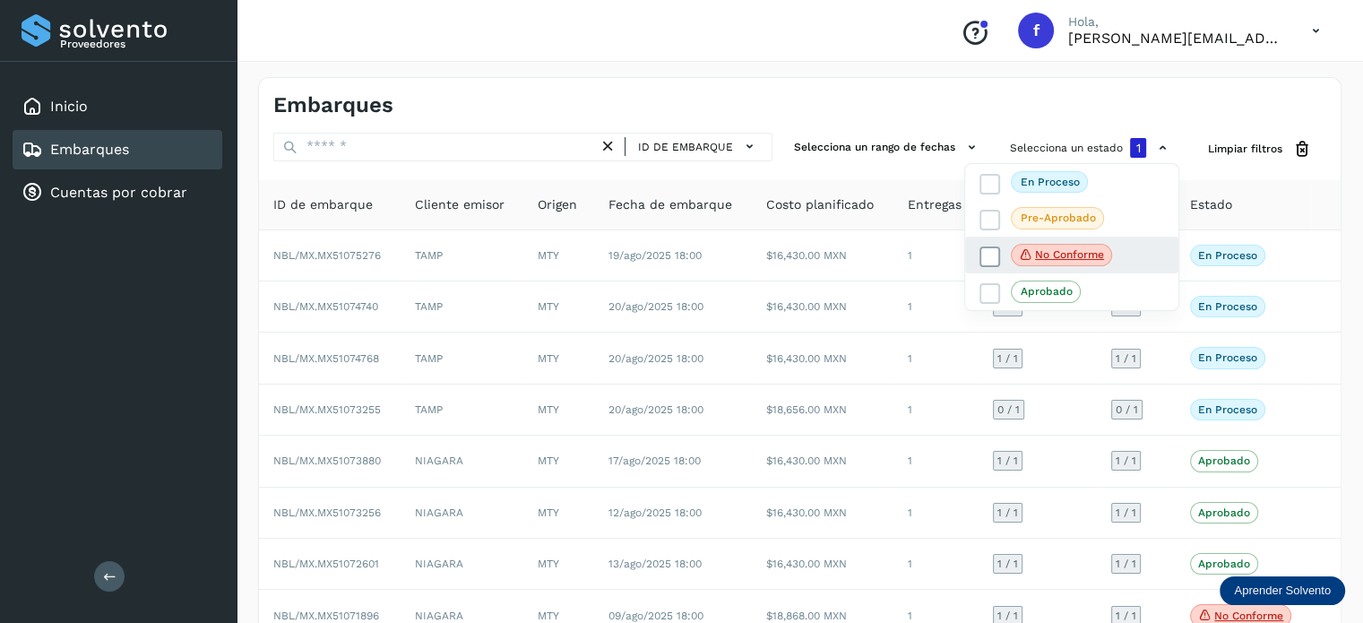
click at [982, 257] on icon at bounding box center [990, 256] width 18 height 18
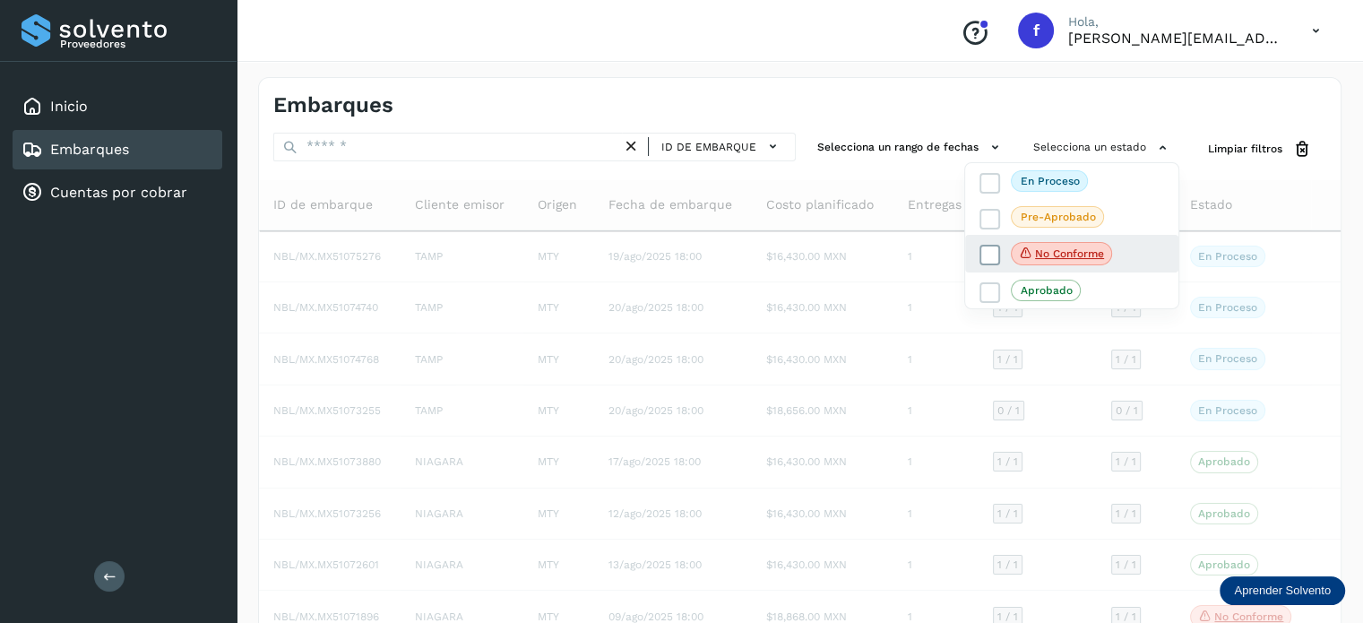
click at [986, 248] on icon at bounding box center [990, 255] width 18 height 18
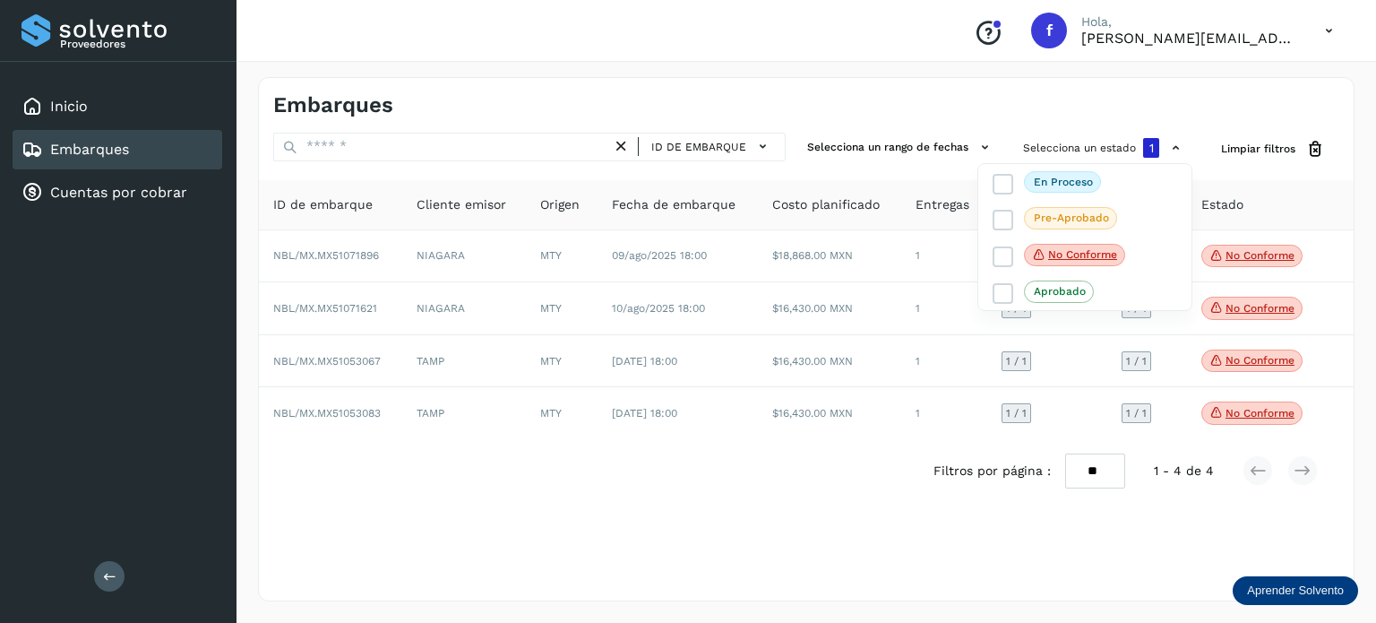
click at [673, 538] on div at bounding box center [688, 311] width 1376 height 623
